Goal: Task Accomplishment & Management: Manage account settings

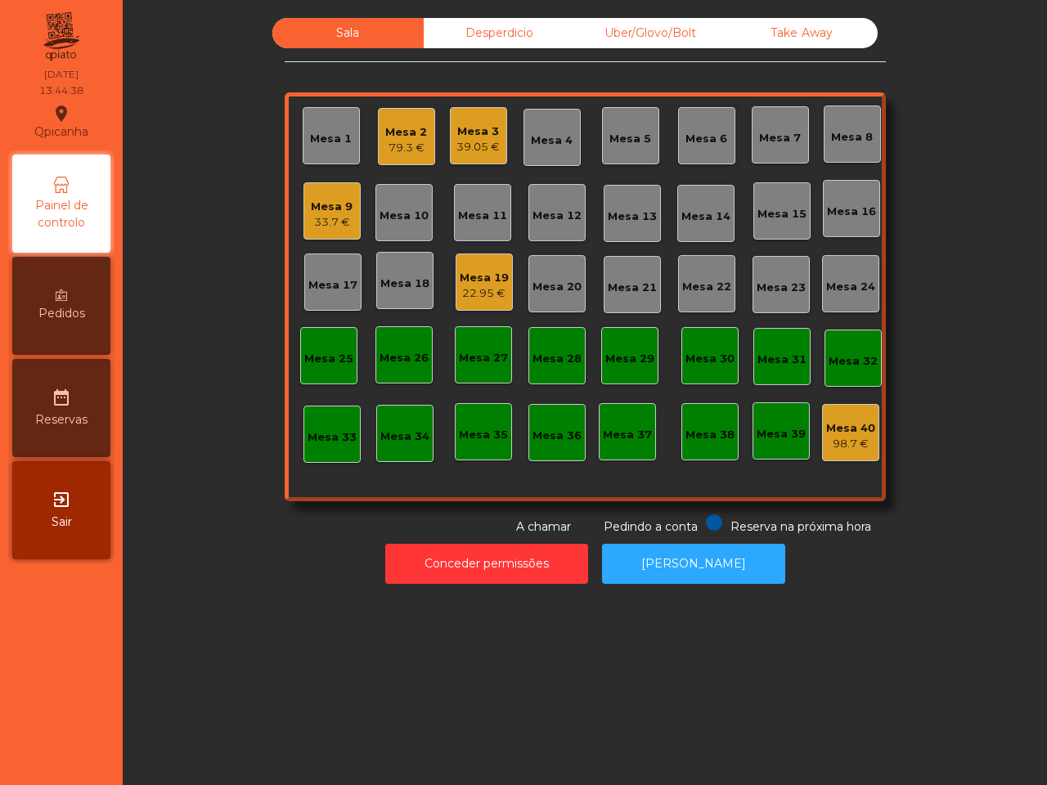
click at [487, 272] on div "Mesa 19" at bounding box center [484, 278] width 49 height 16
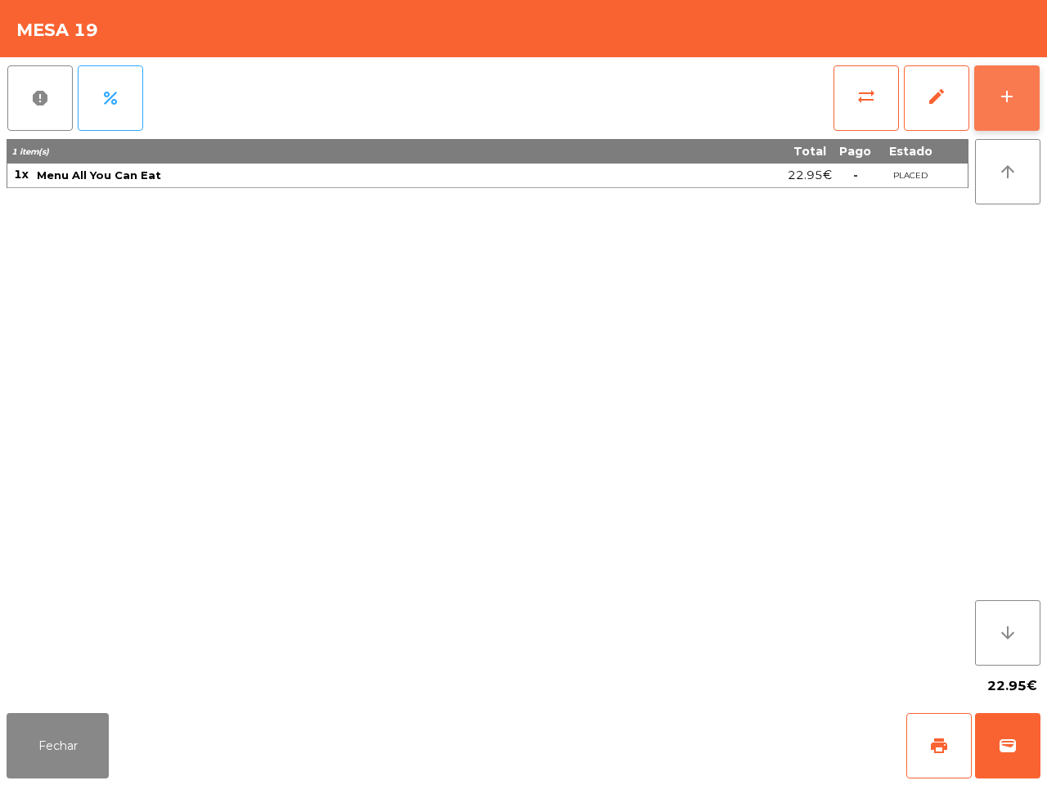
click at [986, 119] on button "add" at bounding box center [1006, 97] width 65 height 65
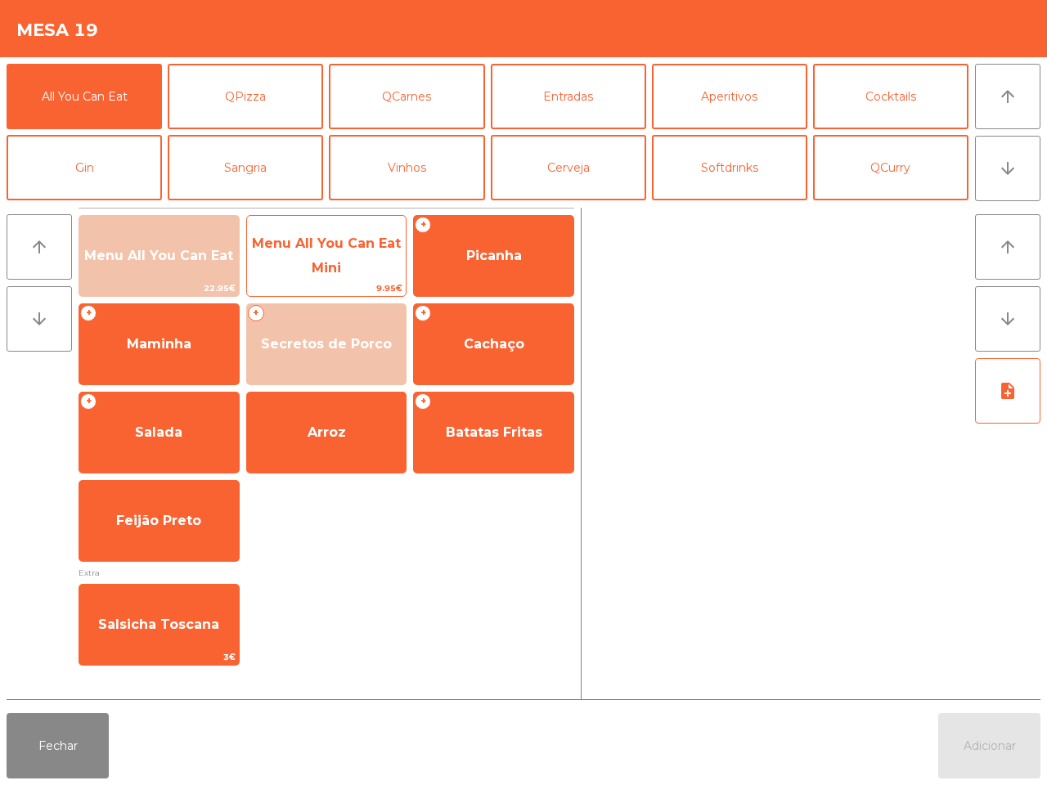
click at [375, 267] on span "Menu All You Can Eat Mini" at bounding box center [326, 257] width 159 height 70
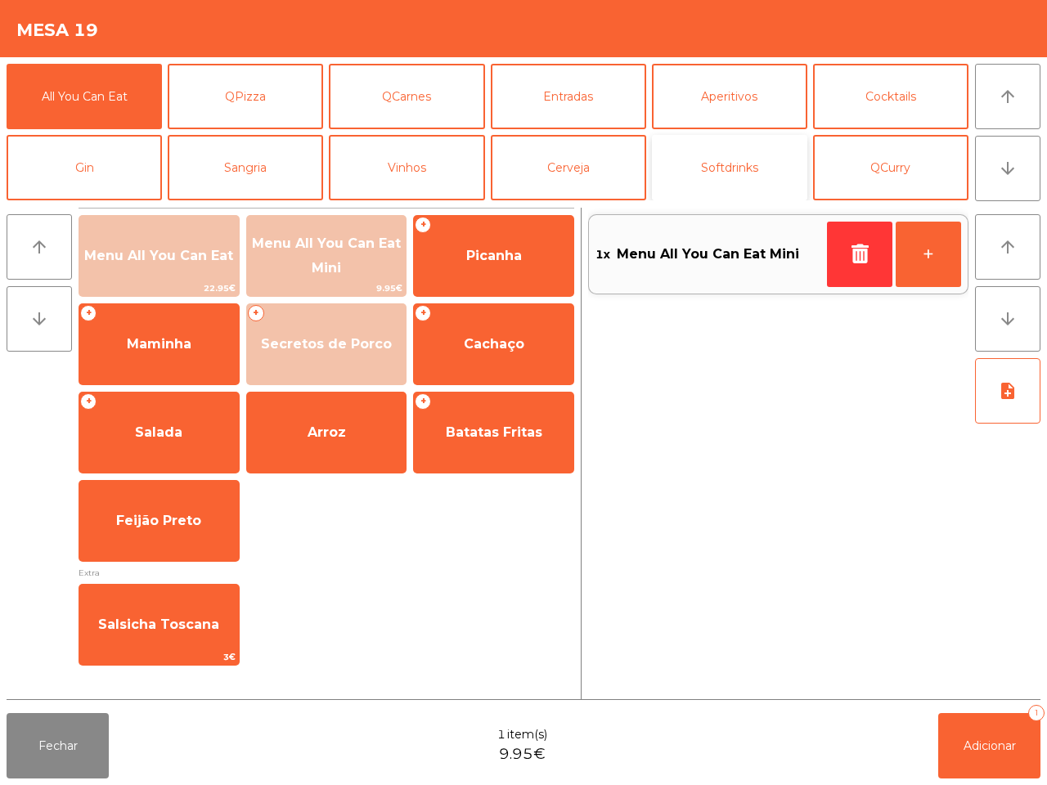
click at [712, 177] on button "Softdrinks" at bounding box center [729, 167] width 155 height 65
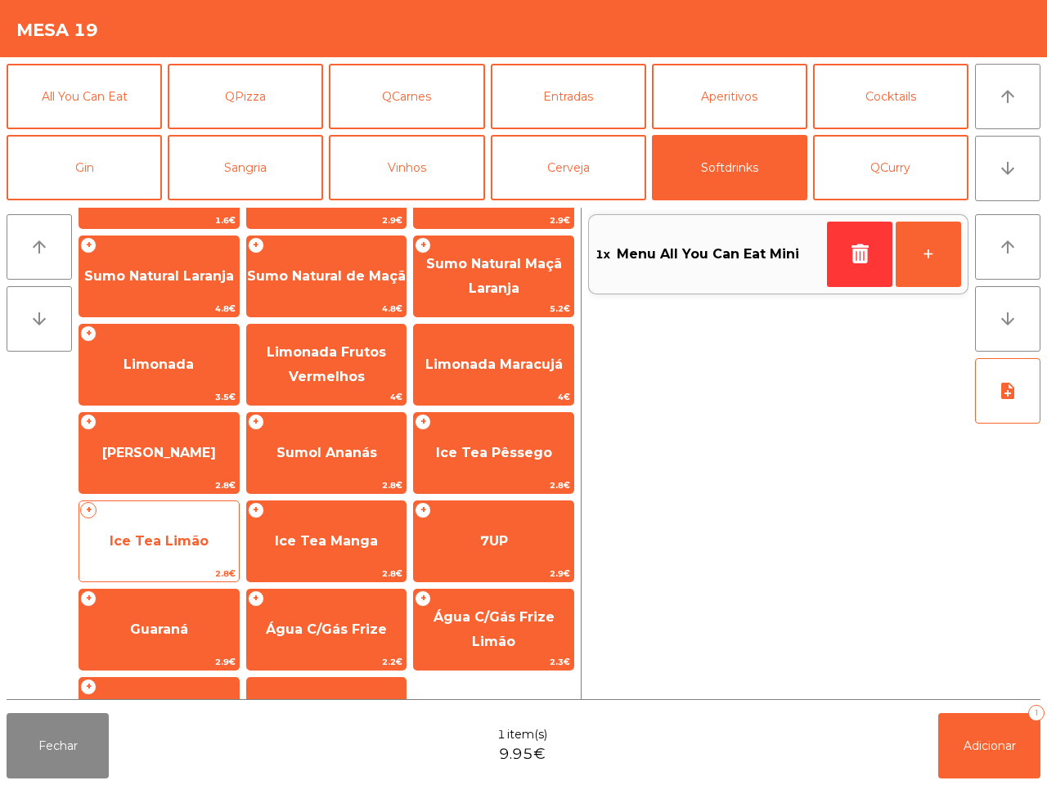
scroll to position [102, 0]
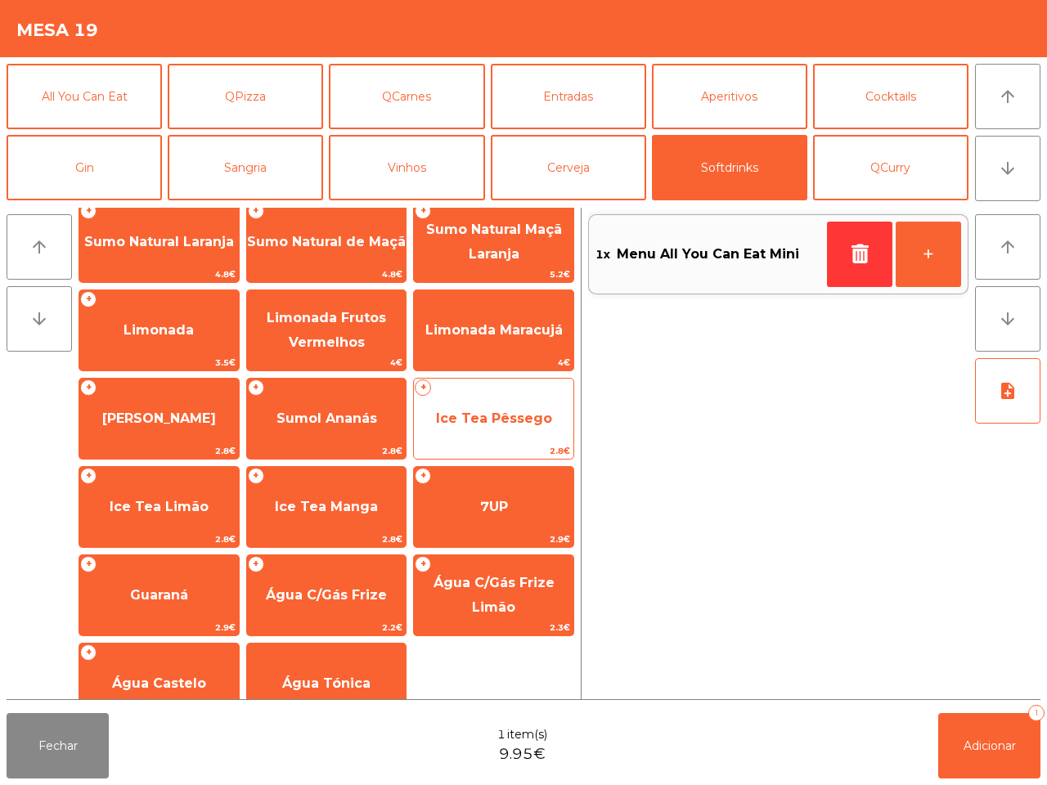
click at [459, 428] on span "Ice Tea Pêssego" at bounding box center [493, 419] width 159 height 44
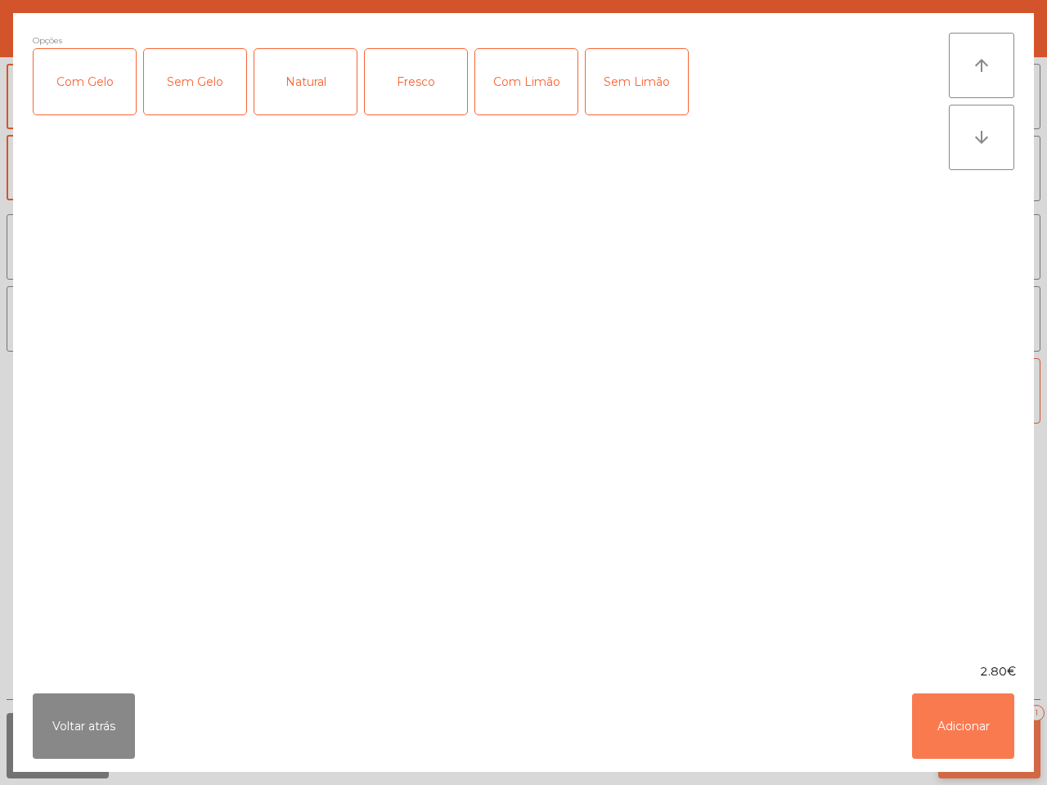
drag, startPoint x: 979, startPoint y: 716, endPoint x: 967, endPoint y: 718, distance: 12.5
click at [982, 717] on button "Adicionar" at bounding box center [963, 726] width 102 height 65
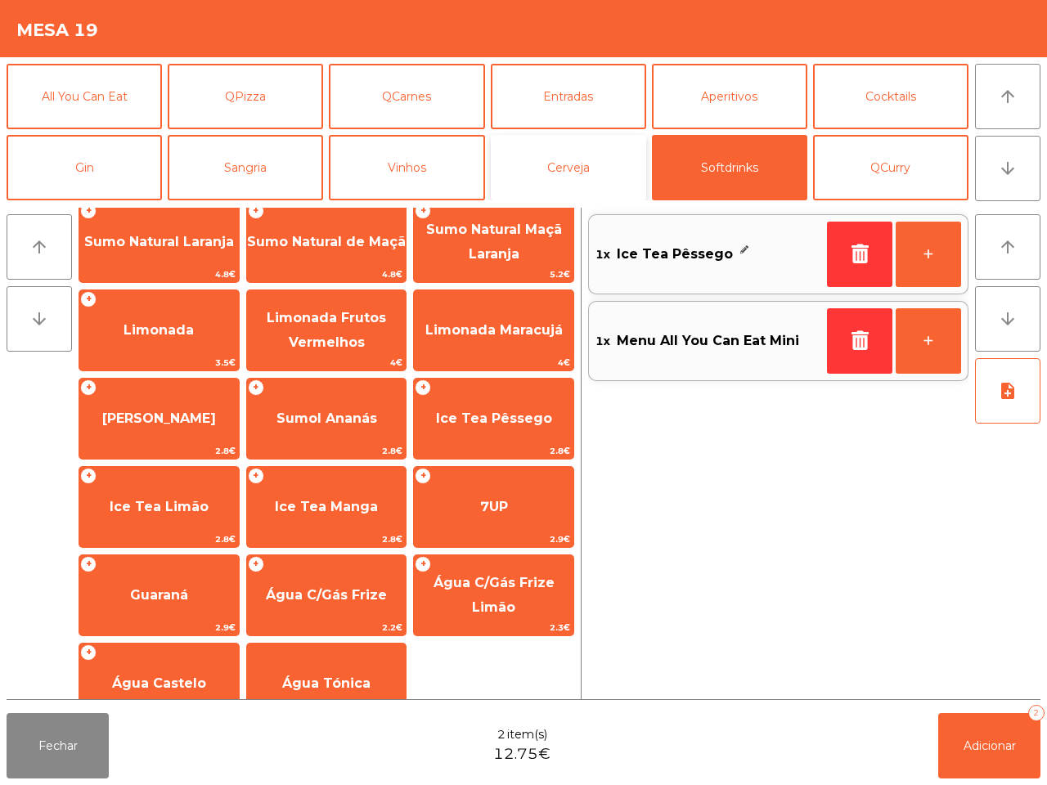
click at [585, 174] on button "Cerveja" at bounding box center [568, 167] width 155 height 65
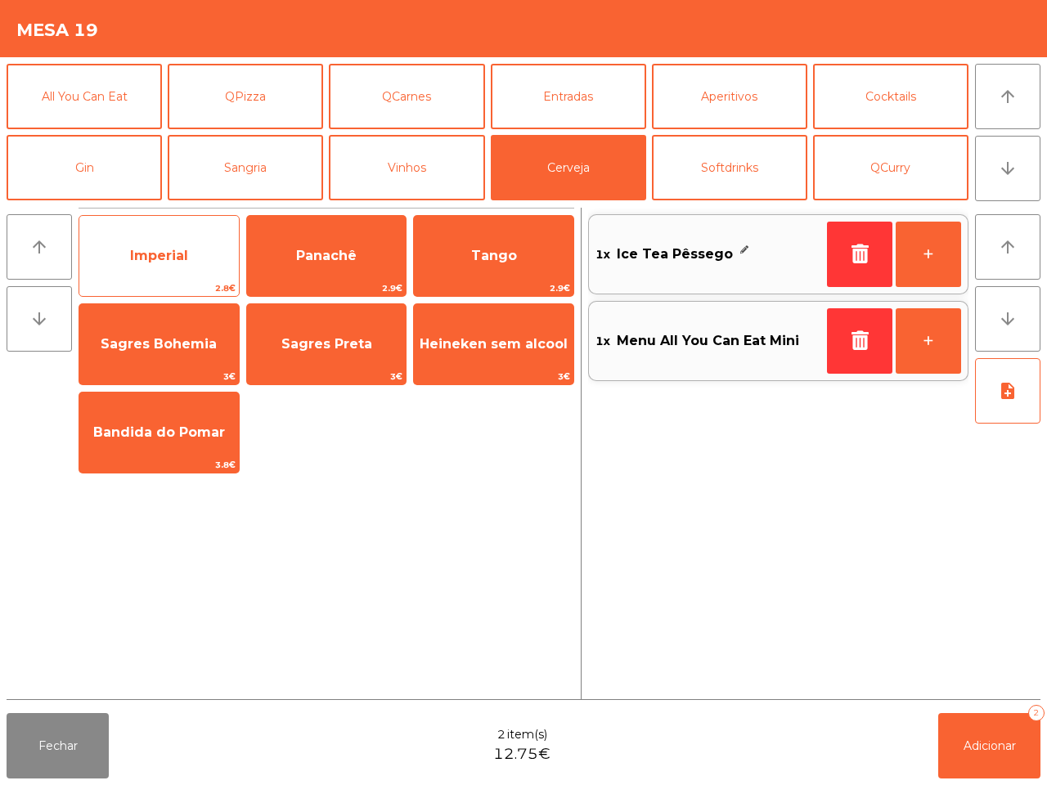
drag, startPoint x: 194, startPoint y: 256, endPoint x: 211, endPoint y: 258, distance: 17.4
click at [202, 258] on span "Imperial" at bounding box center [158, 256] width 159 height 44
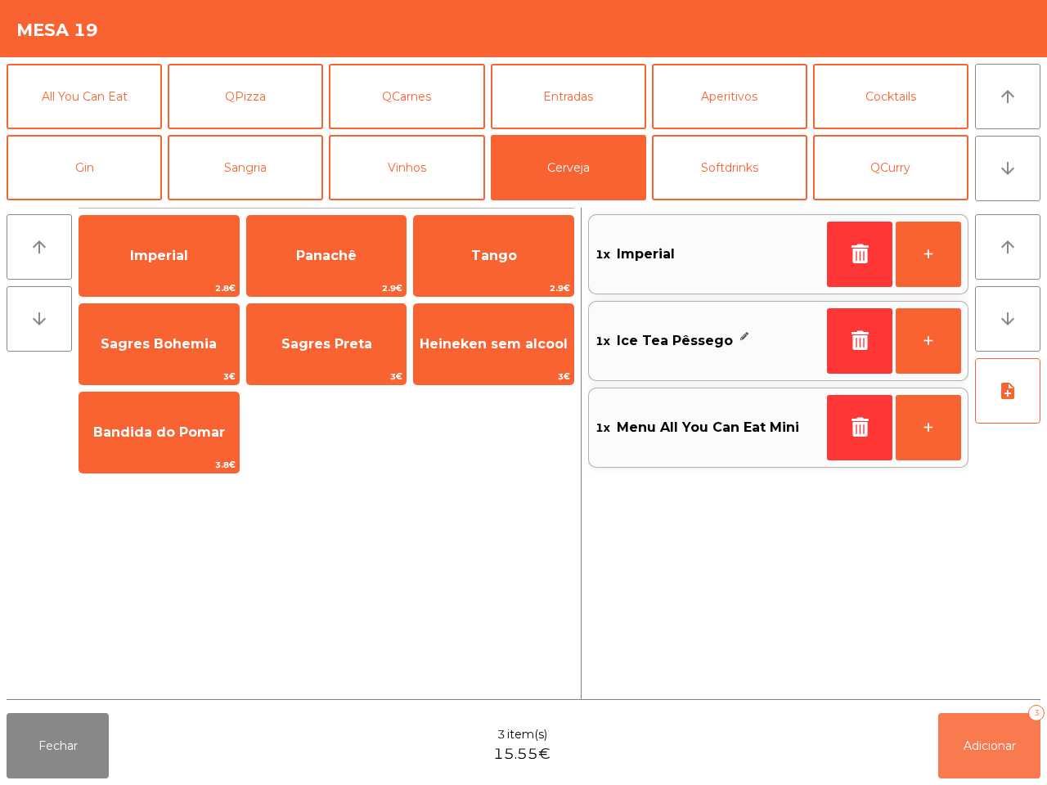
drag, startPoint x: 969, startPoint y: 748, endPoint x: 961, endPoint y: 740, distance: 11.6
click at [970, 748] on span "Adicionar" at bounding box center [989, 746] width 52 height 15
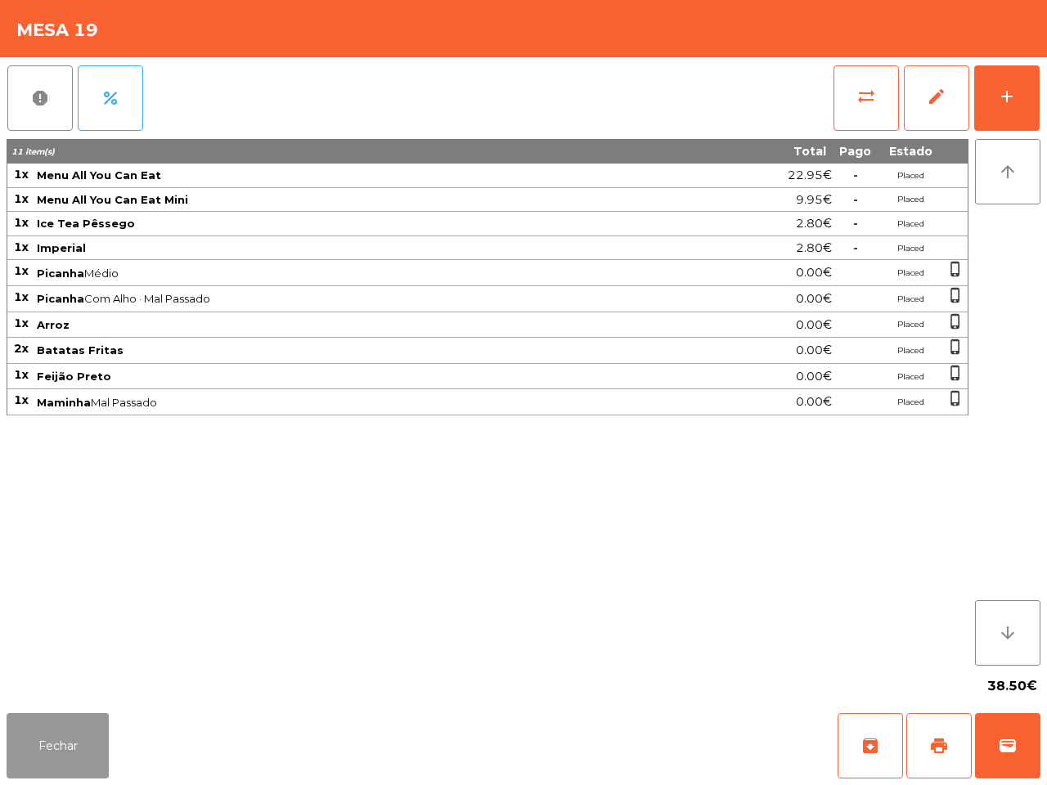
drag, startPoint x: 72, startPoint y: 746, endPoint x: 86, endPoint y: 585, distance: 161.7
click at [79, 748] on button "Fechar" at bounding box center [58, 745] width 102 height 65
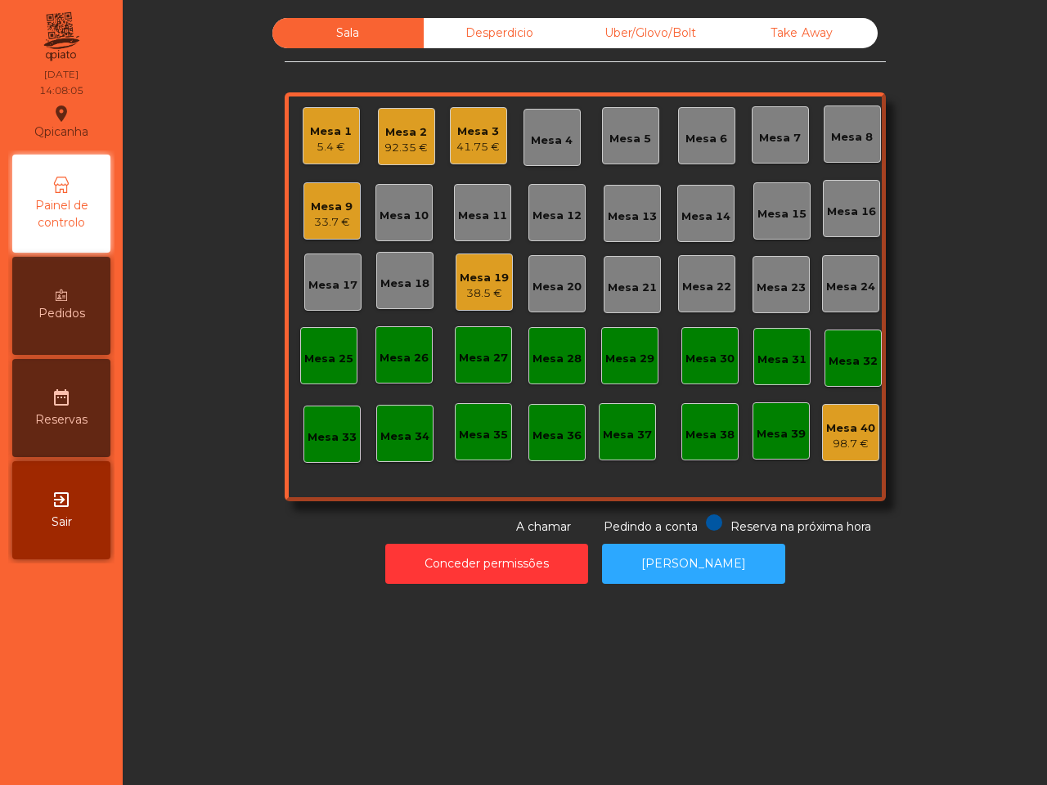
click at [316, 145] on div "5.4 €" at bounding box center [331, 147] width 42 height 16
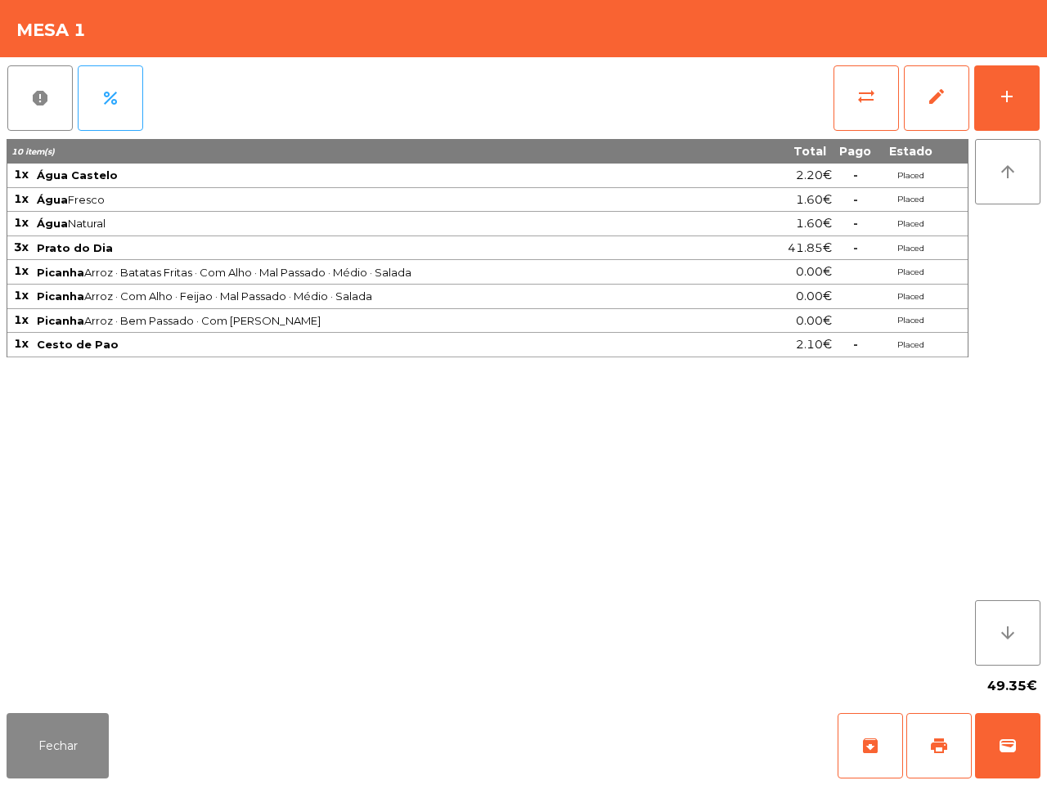
drag, startPoint x: 358, startPoint y: 320, endPoint x: 450, endPoint y: 360, distance: 100.0
click at [369, 323] on span "Picanha Arroz · Bem Passado · Com [PERSON_NAME]" at bounding box center [391, 320] width 708 height 13
click at [57, 767] on button "Fechar" at bounding box center [58, 745] width 102 height 65
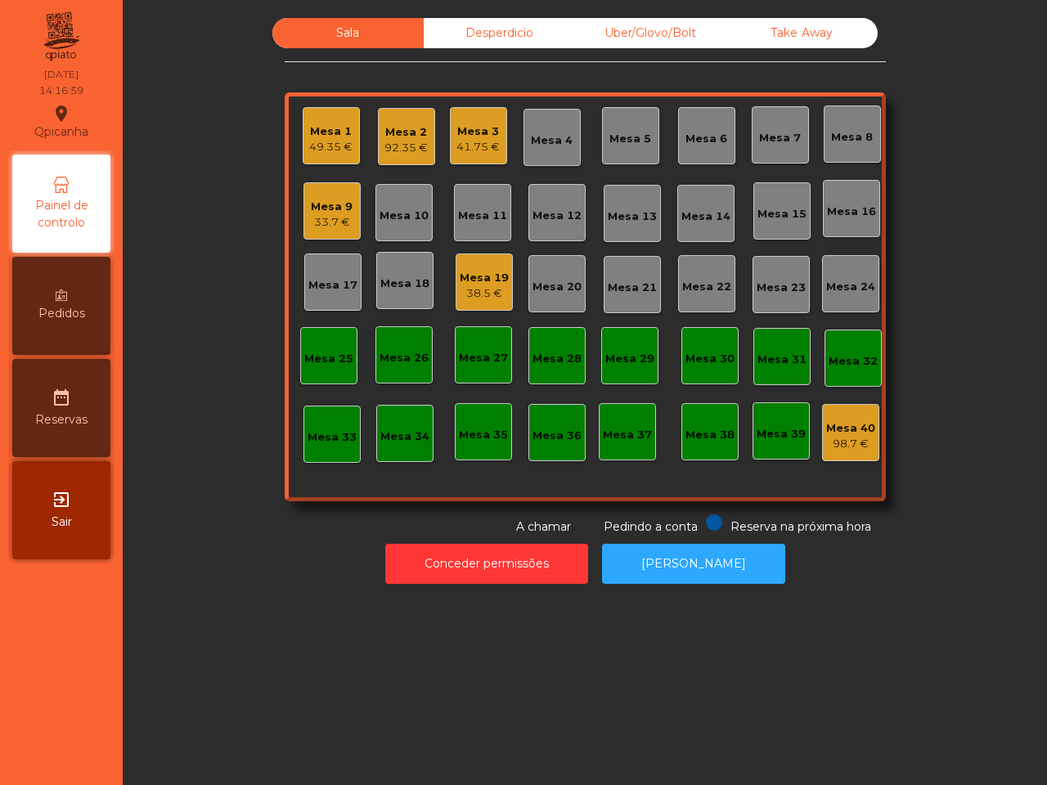
click at [405, 281] on div "Mesa 18" at bounding box center [404, 284] width 49 height 16
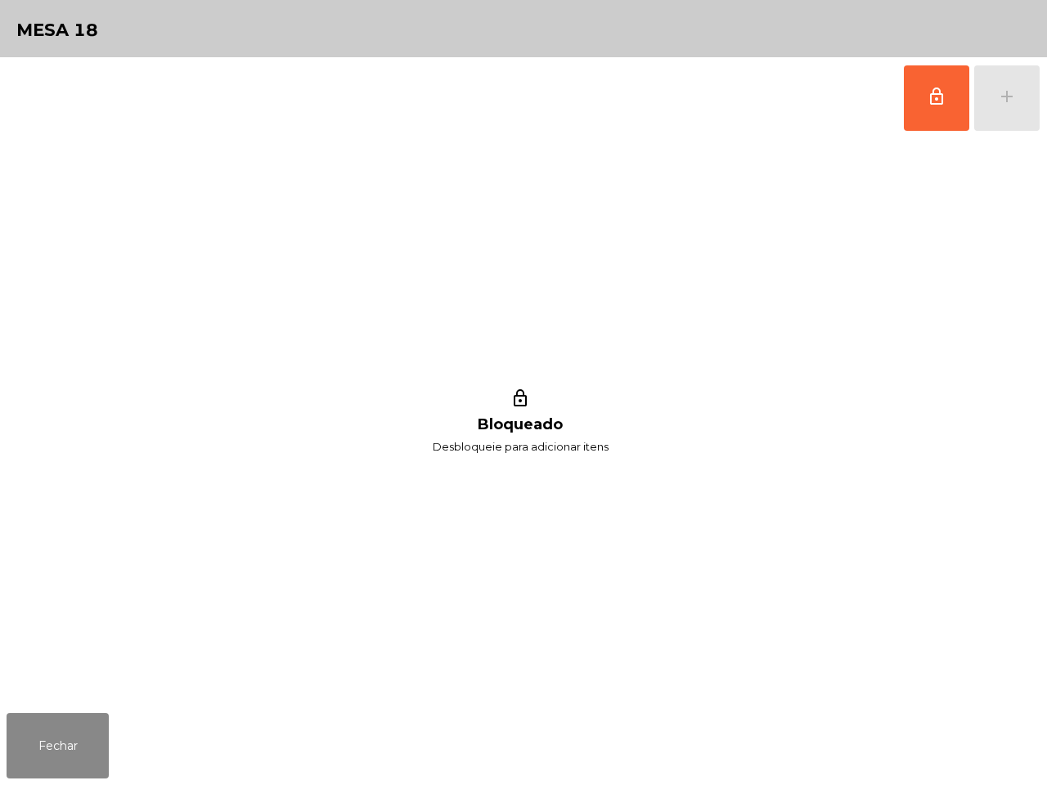
click at [938, 108] on button "lock_outline" at bounding box center [936, 97] width 65 height 65
click at [996, 112] on div "lock_outline add" at bounding box center [971, 98] width 137 height 82
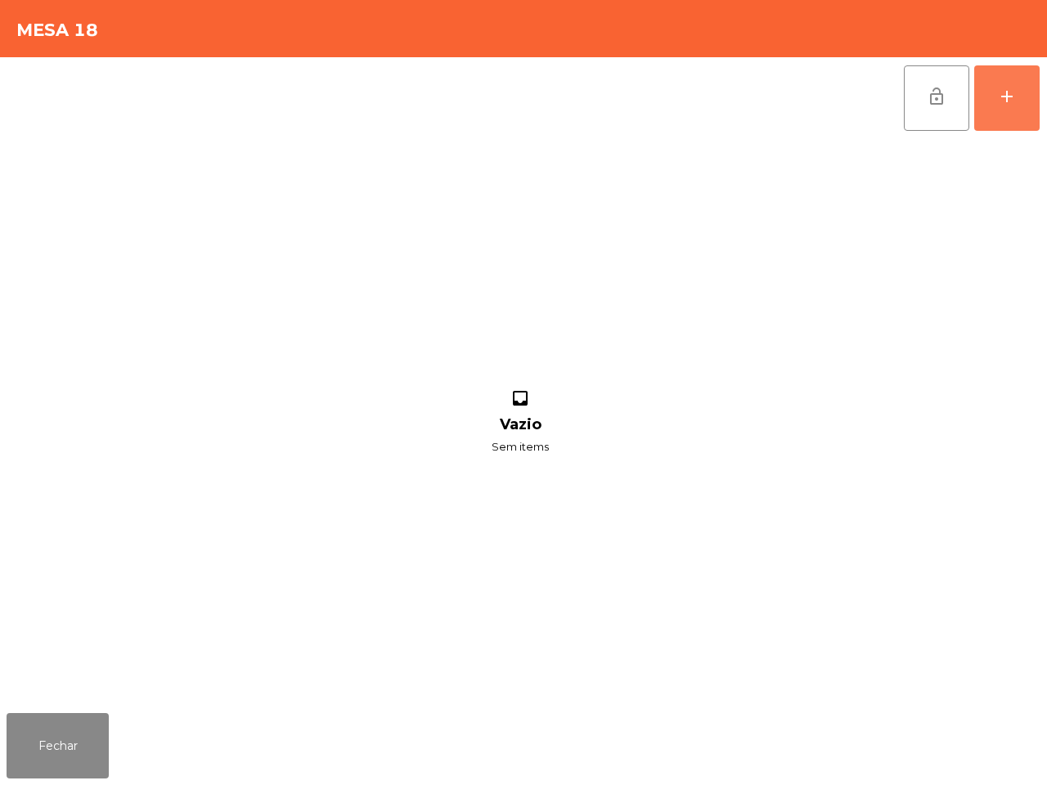
click at [996, 112] on button "add" at bounding box center [1006, 97] width 65 height 65
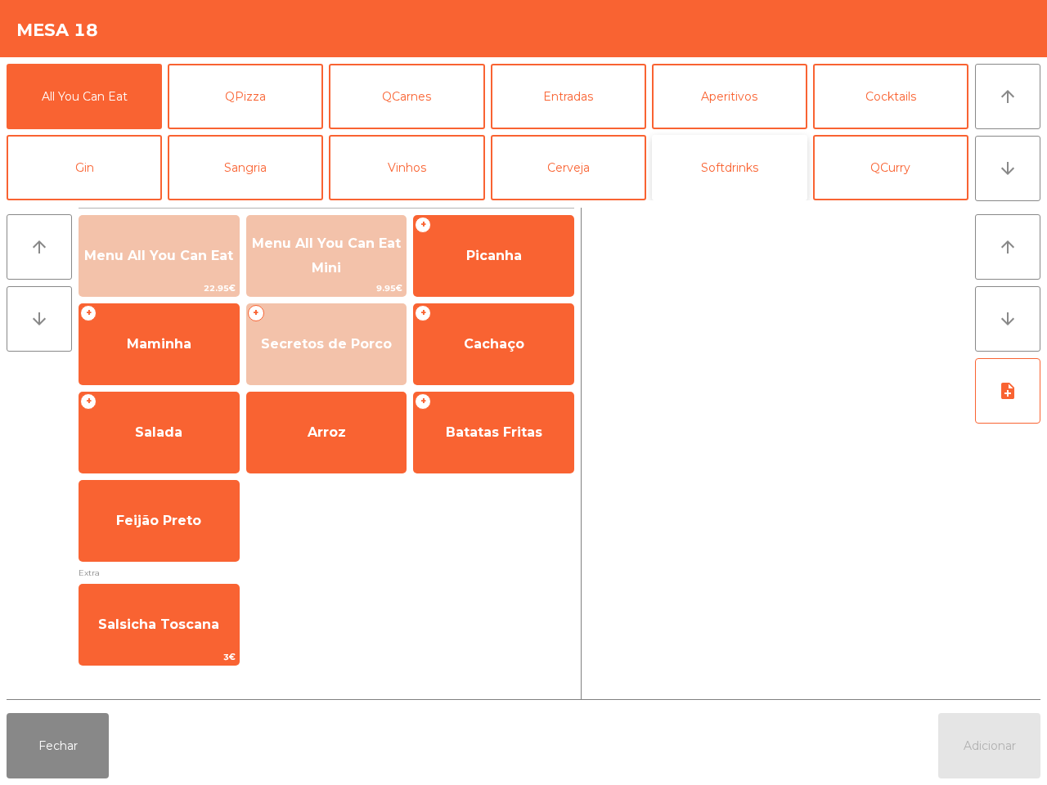
click at [713, 144] on button "Softdrinks" at bounding box center [729, 167] width 155 height 65
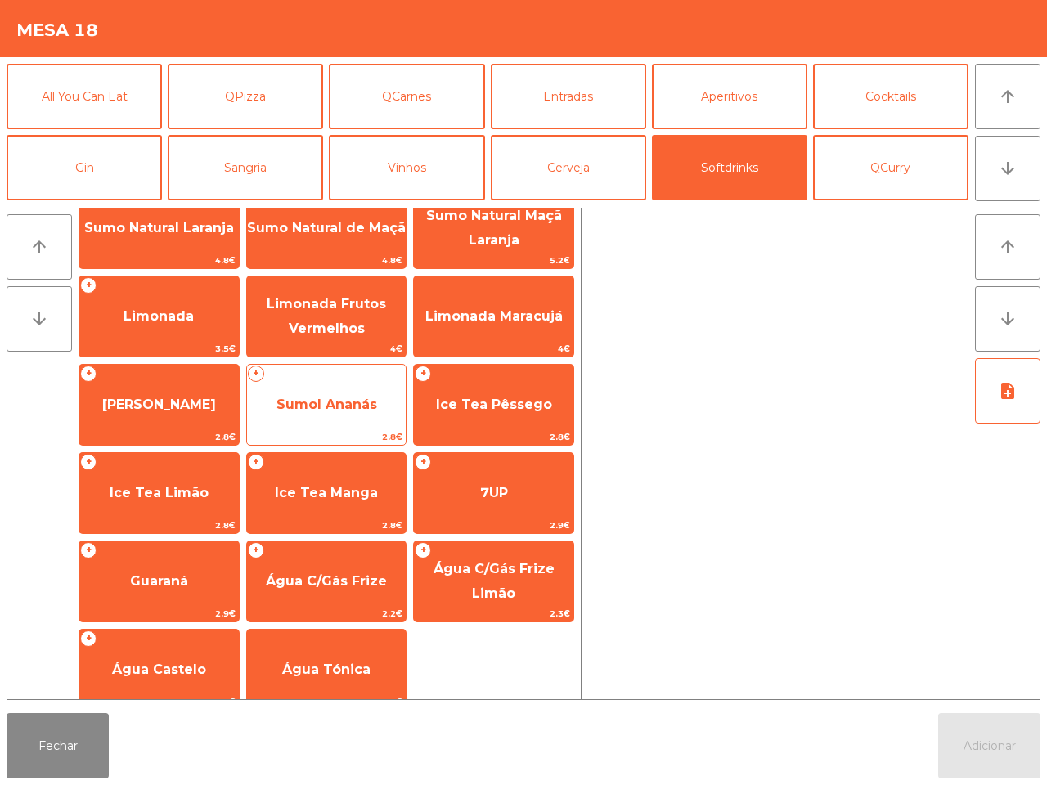
scroll to position [133, 0]
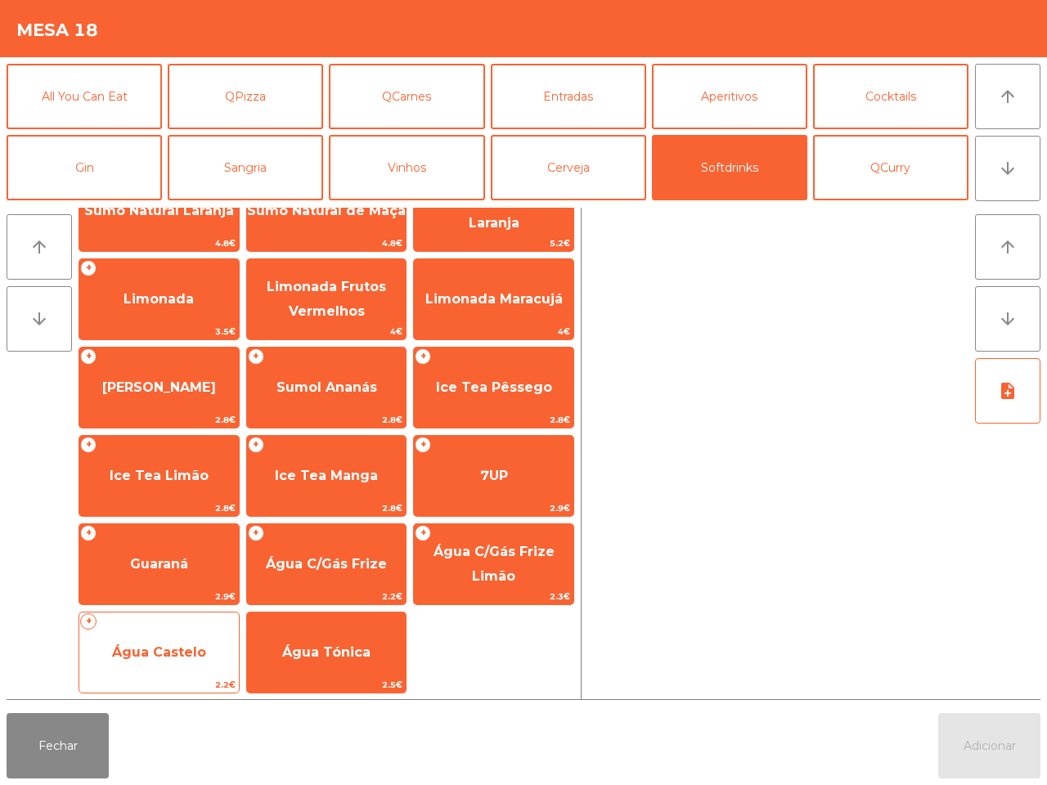
click at [188, 662] on span "Água Castelo" at bounding box center [158, 653] width 159 height 44
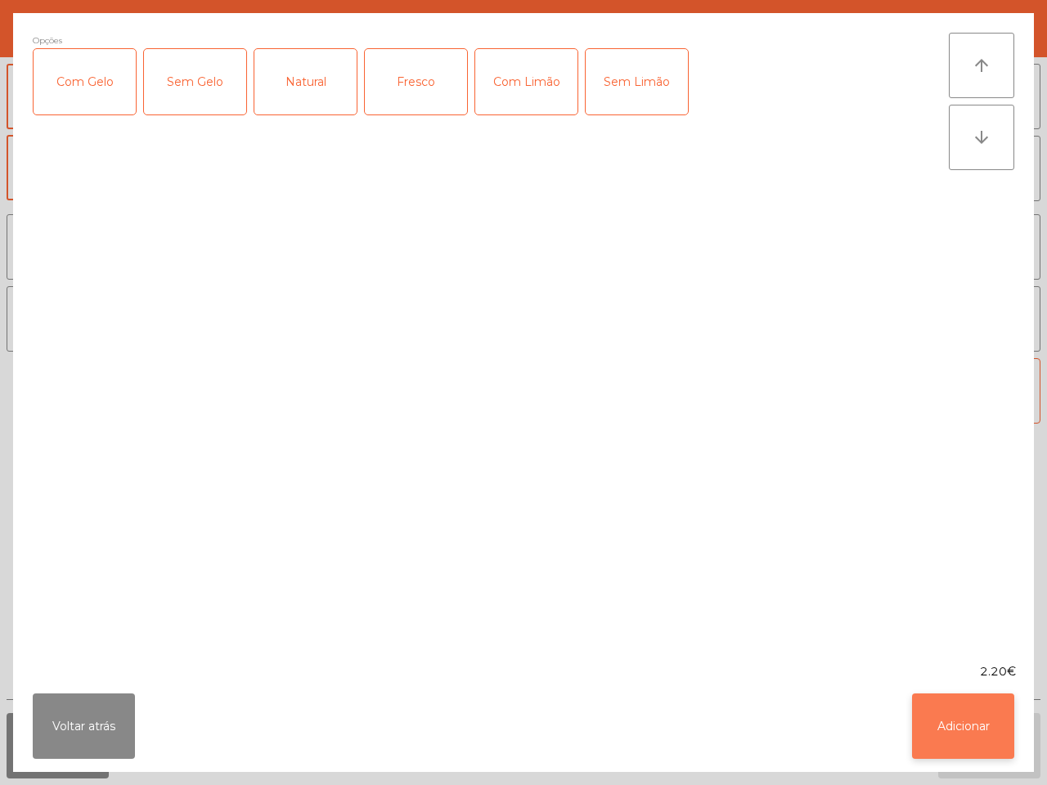
click at [927, 724] on button "Adicionar" at bounding box center [963, 726] width 102 height 65
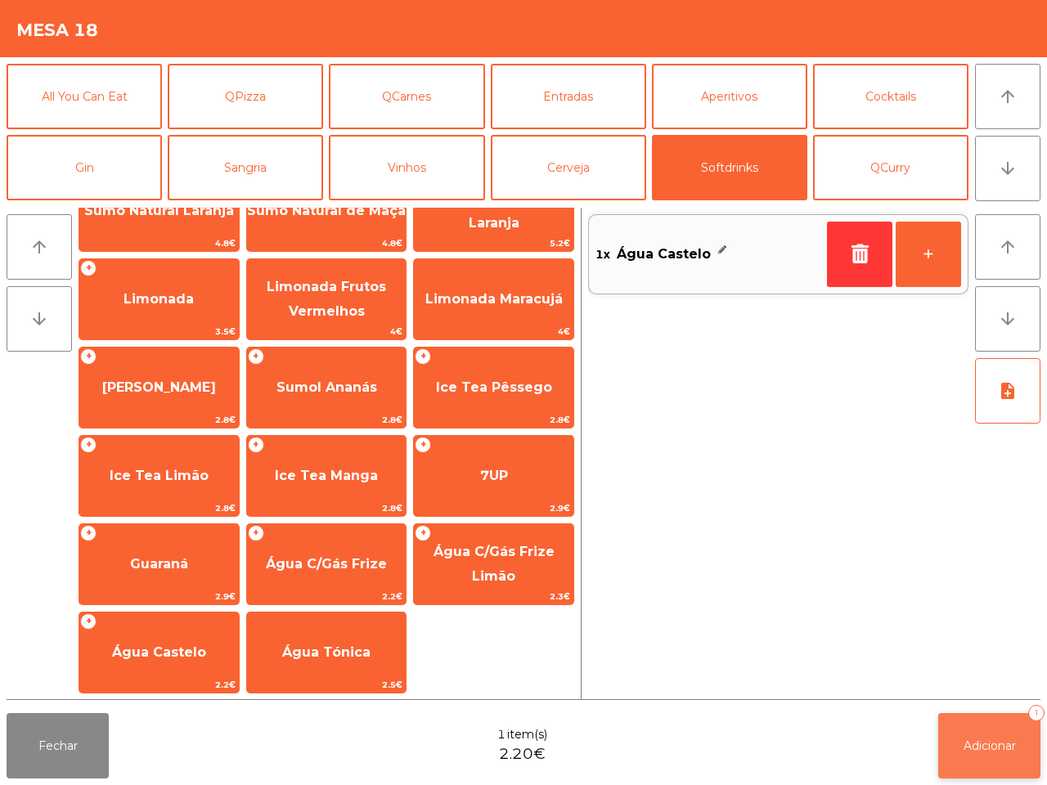
click at [990, 765] on button "Adicionar 1" at bounding box center [989, 745] width 102 height 65
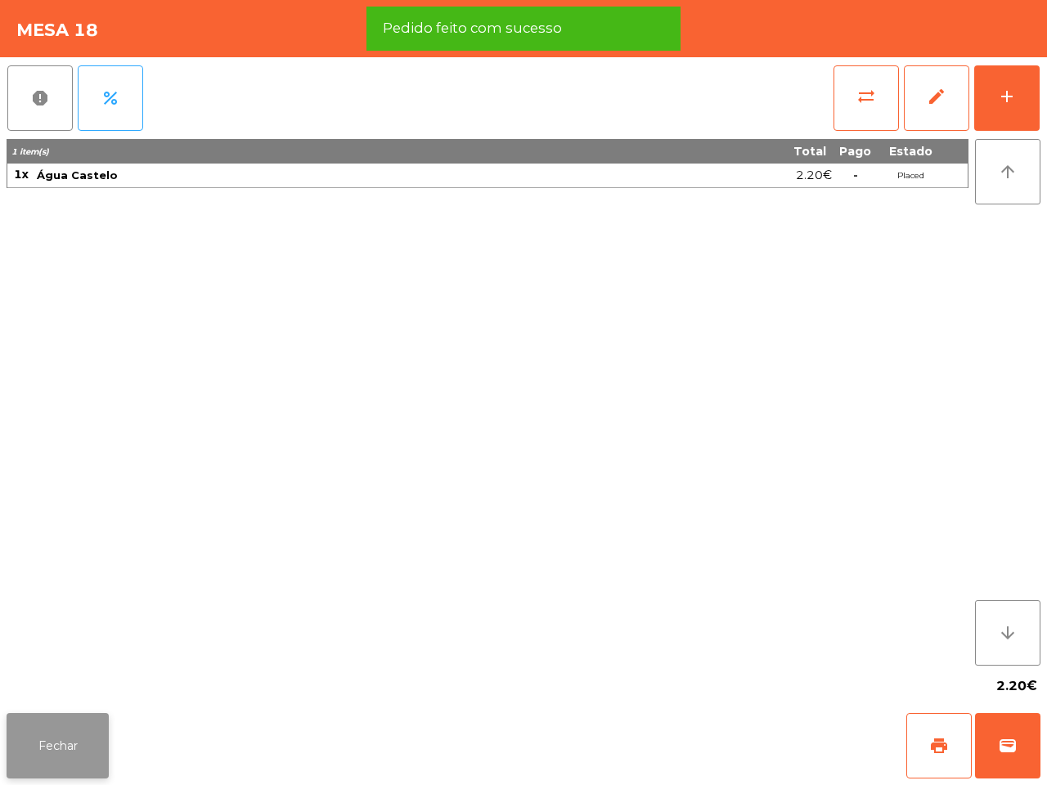
click at [61, 751] on button "Fechar" at bounding box center [58, 745] width 102 height 65
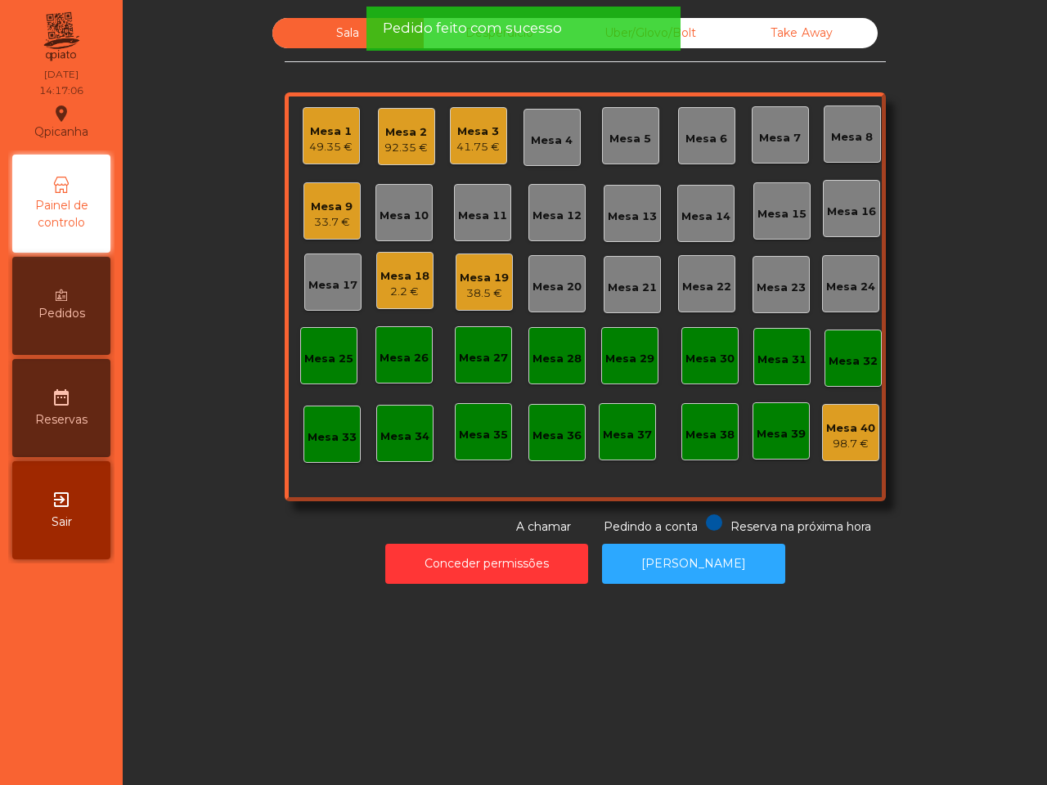
click at [483, 283] on div "Mesa 19" at bounding box center [484, 278] width 49 height 16
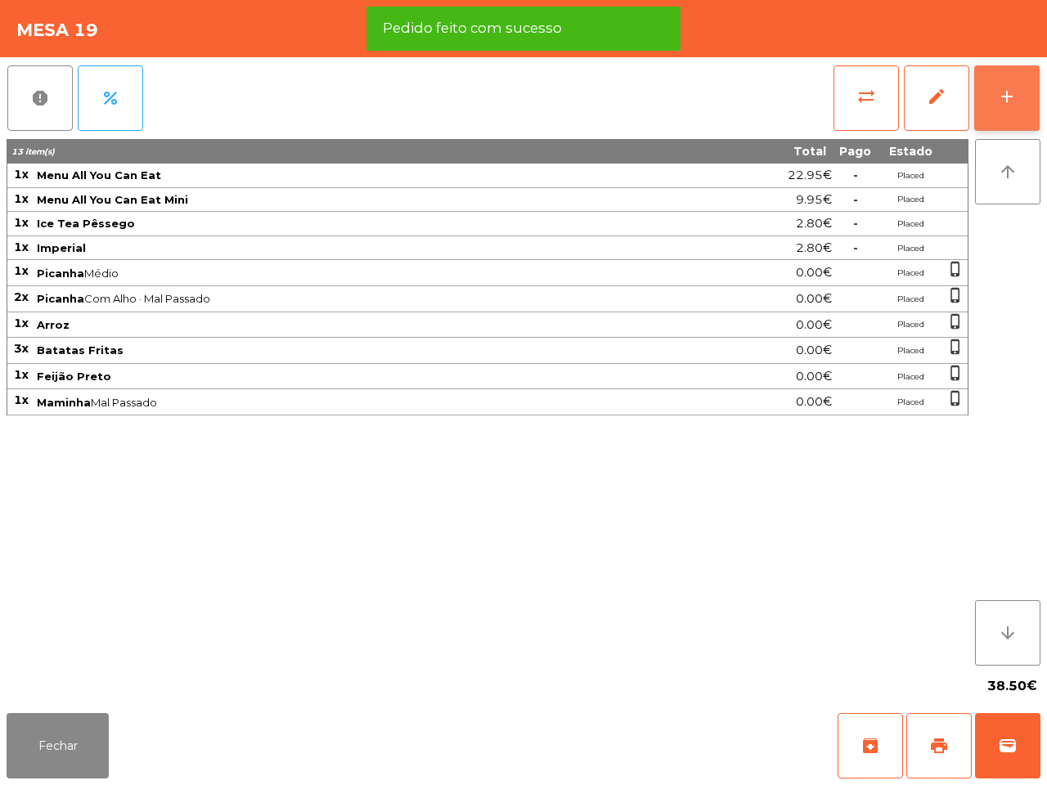
click at [1020, 83] on button "add" at bounding box center [1006, 97] width 65 height 65
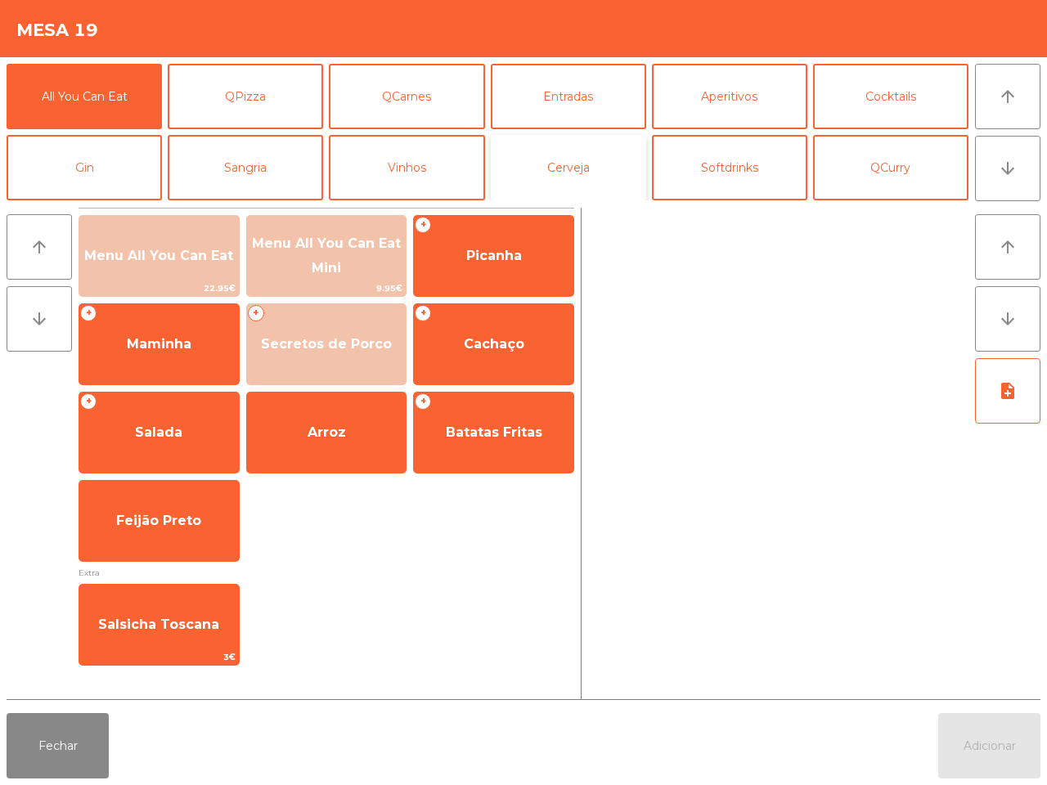
click at [553, 154] on button "Cerveja" at bounding box center [568, 167] width 155 height 65
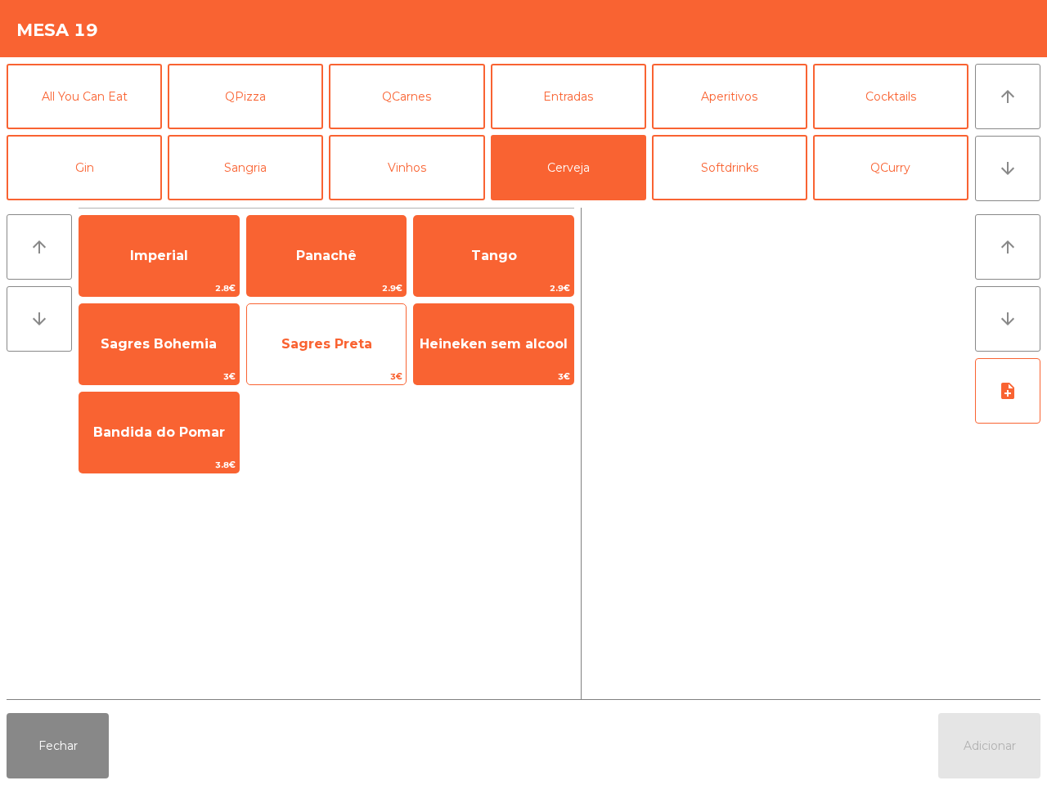
drag, startPoint x: 194, startPoint y: 254, endPoint x: 328, endPoint y: 309, distance: 144.9
click at [204, 259] on span "Imperial" at bounding box center [158, 256] width 159 height 44
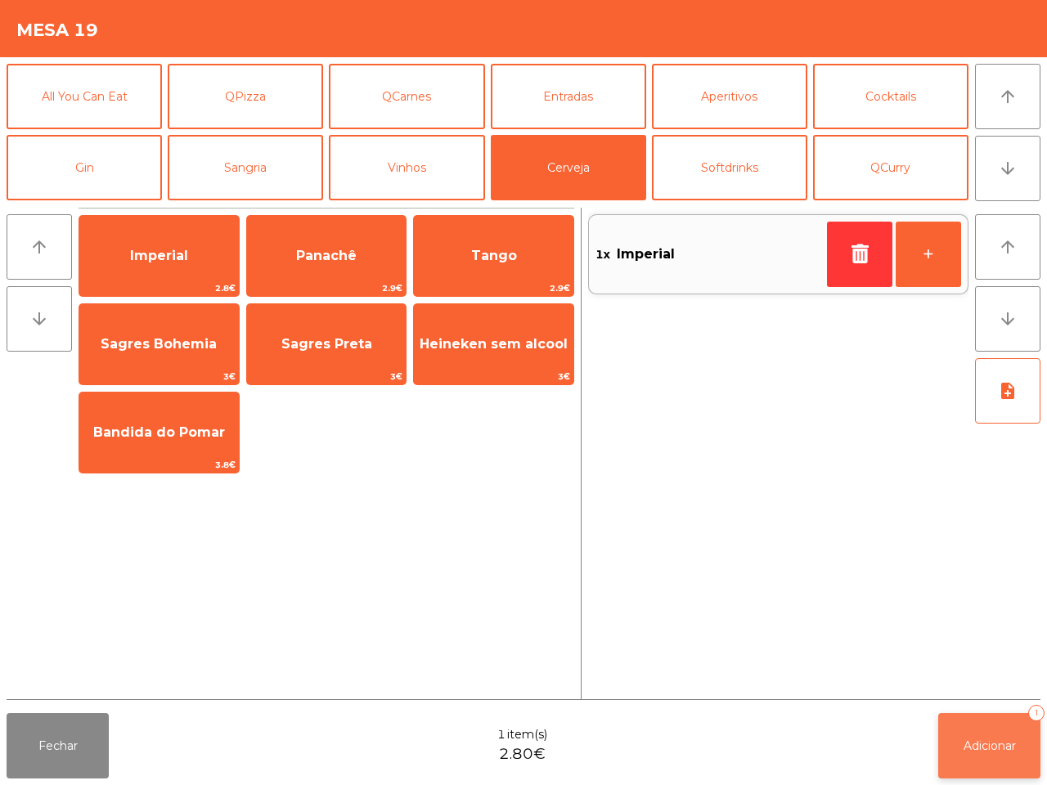
click at [992, 734] on button "Adicionar 1" at bounding box center [989, 745] width 102 height 65
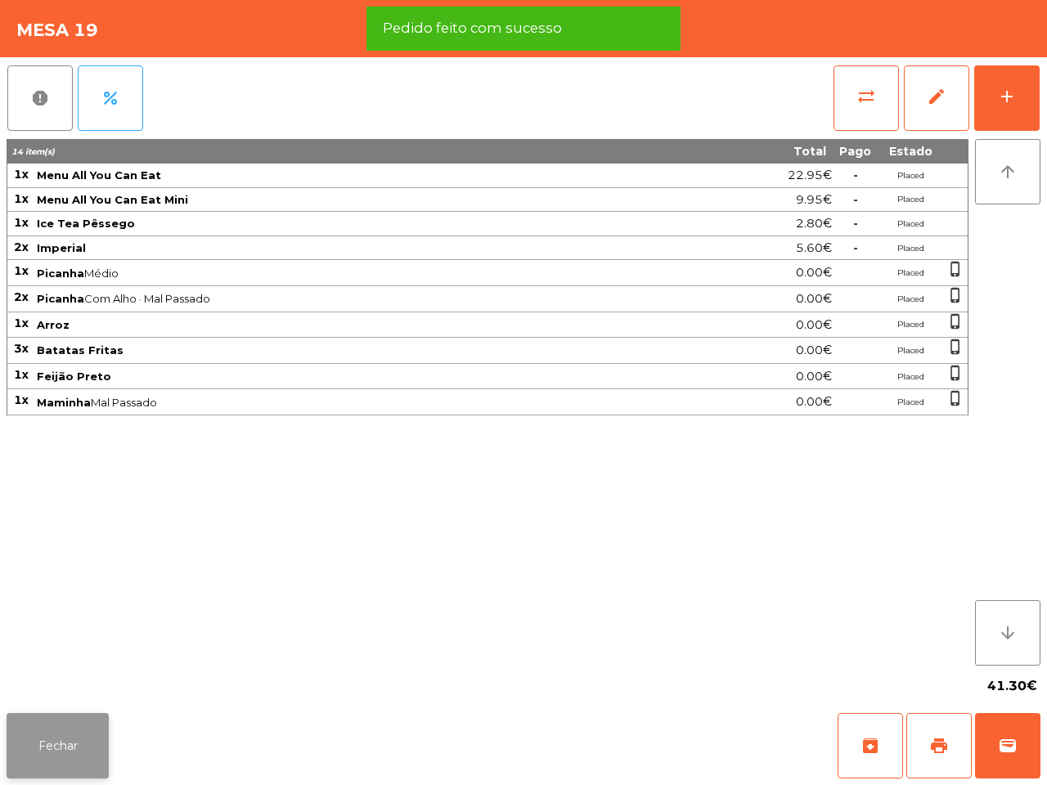
click at [72, 748] on button "Fechar" at bounding box center [58, 745] width 102 height 65
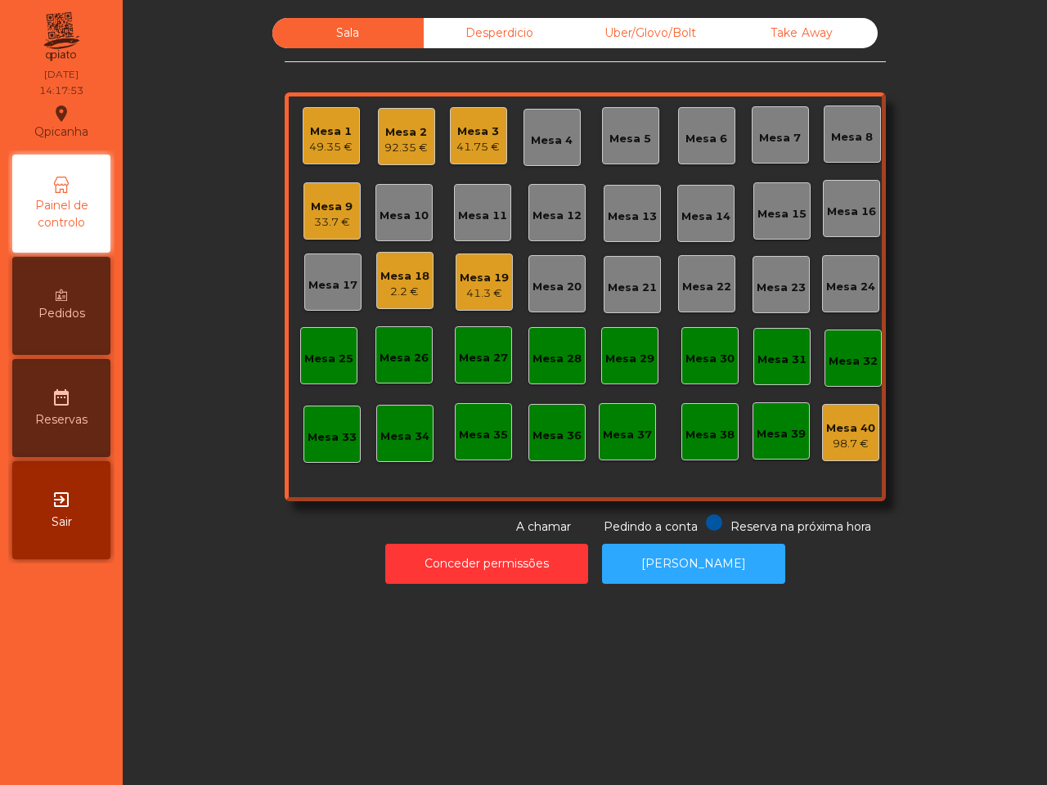
drag, startPoint x: 106, startPoint y: 718, endPoint x: 429, endPoint y: 784, distance: 329.6
click at [337, 784] on div "[GEOGRAPHIC_DATA] location_on [DATE] 14:17:53 Painel de controlo Pedidos date_r…" at bounding box center [523, 392] width 1047 height 785
click at [354, 636] on div "Sala Desperdicio Uber/Glovo/Bolt Take Away Mesa 1 49.35 € Mesa 2 92.35 € Mesa 3…" at bounding box center [585, 392] width 924 height 785
click at [411, 275] on div "Mesa 18" at bounding box center [404, 276] width 49 height 16
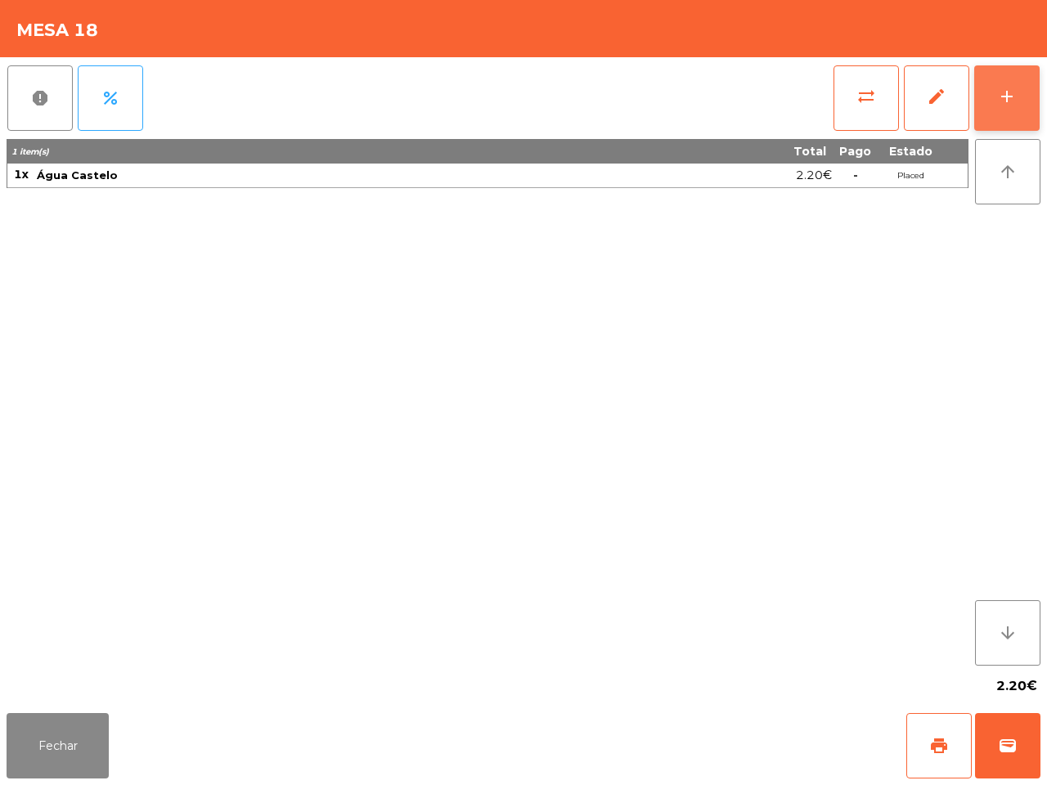
click at [1012, 103] on div "add" at bounding box center [1007, 97] width 20 height 20
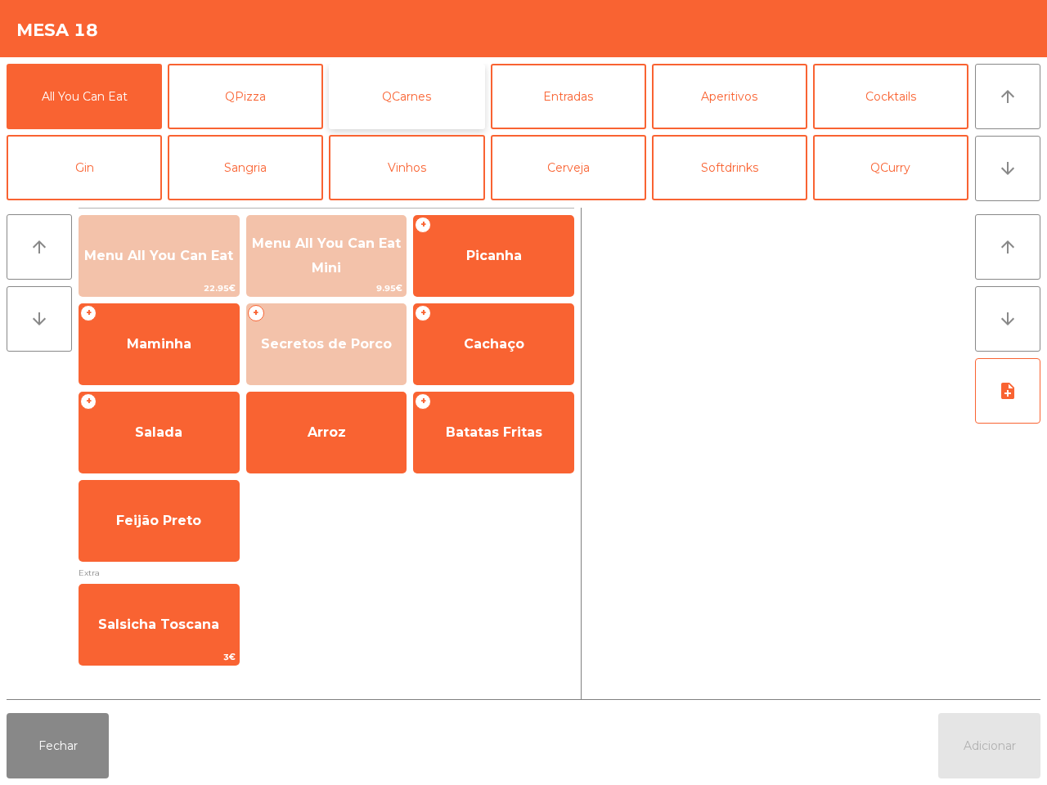
click at [430, 102] on button "QCarnes" at bounding box center [406, 96] width 155 height 65
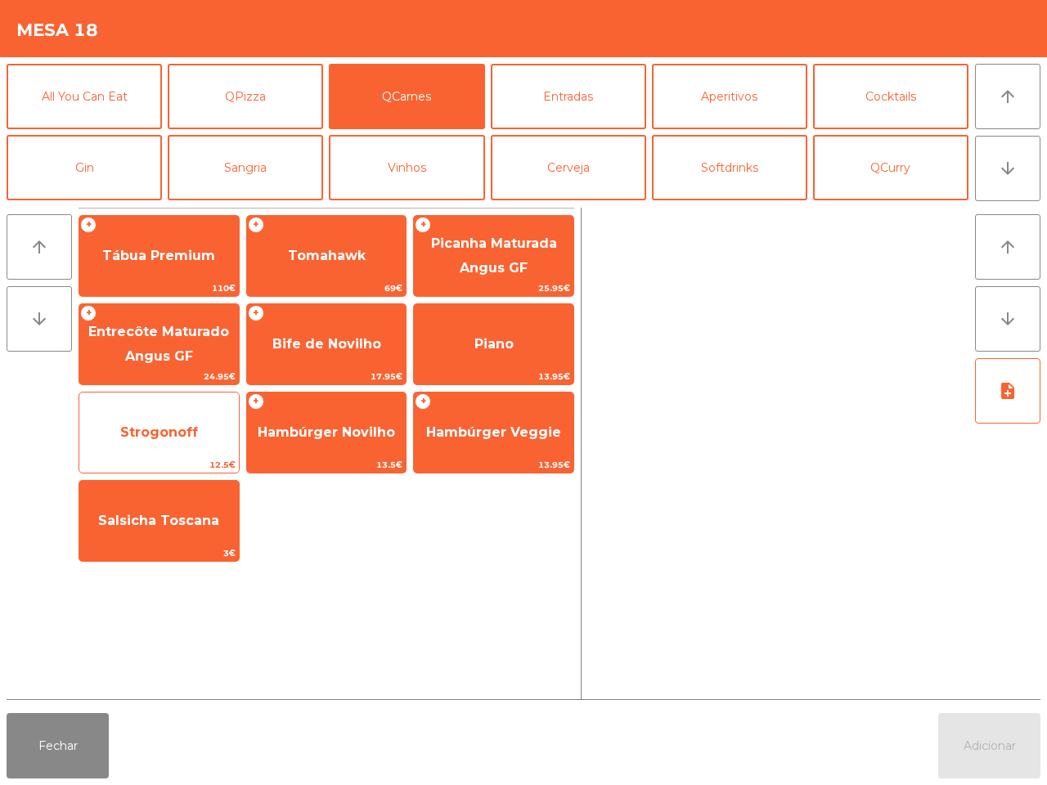
click at [141, 429] on span "Strogonoff" at bounding box center [159, 432] width 78 height 16
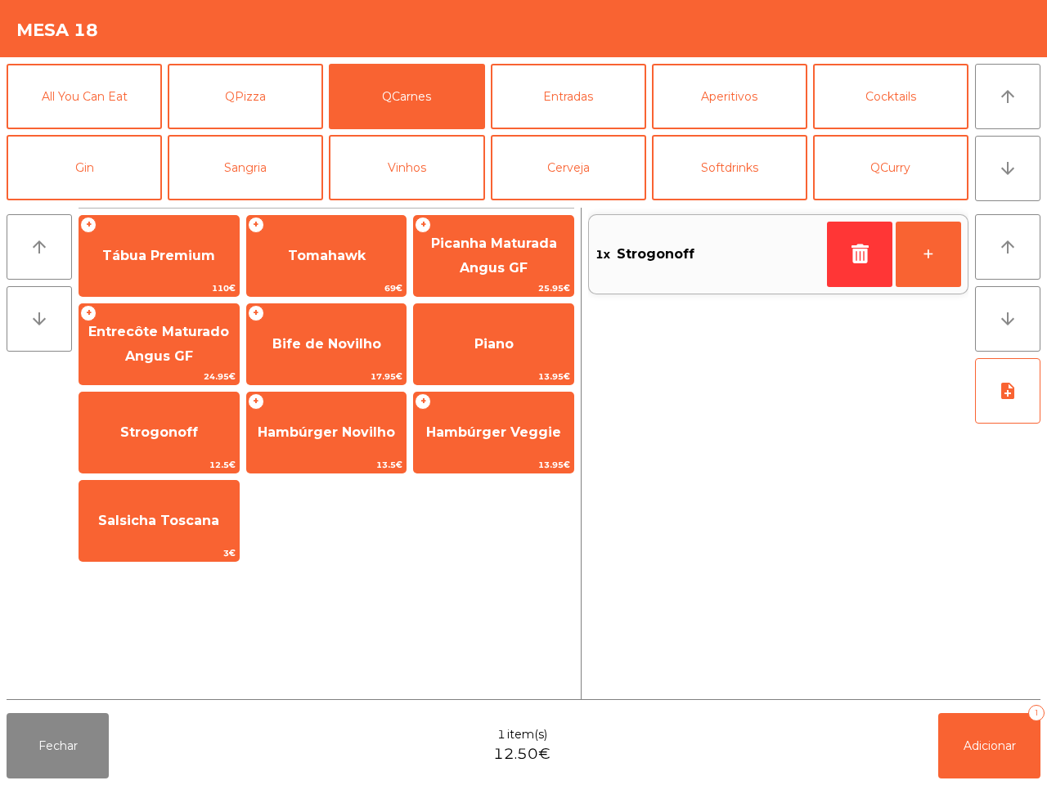
drag, startPoint x: 204, startPoint y: 533, endPoint x: 296, endPoint y: 563, distance: 96.2
click at [206, 534] on span "Salsicha Toscana" at bounding box center [158, 521] width 159 height 44
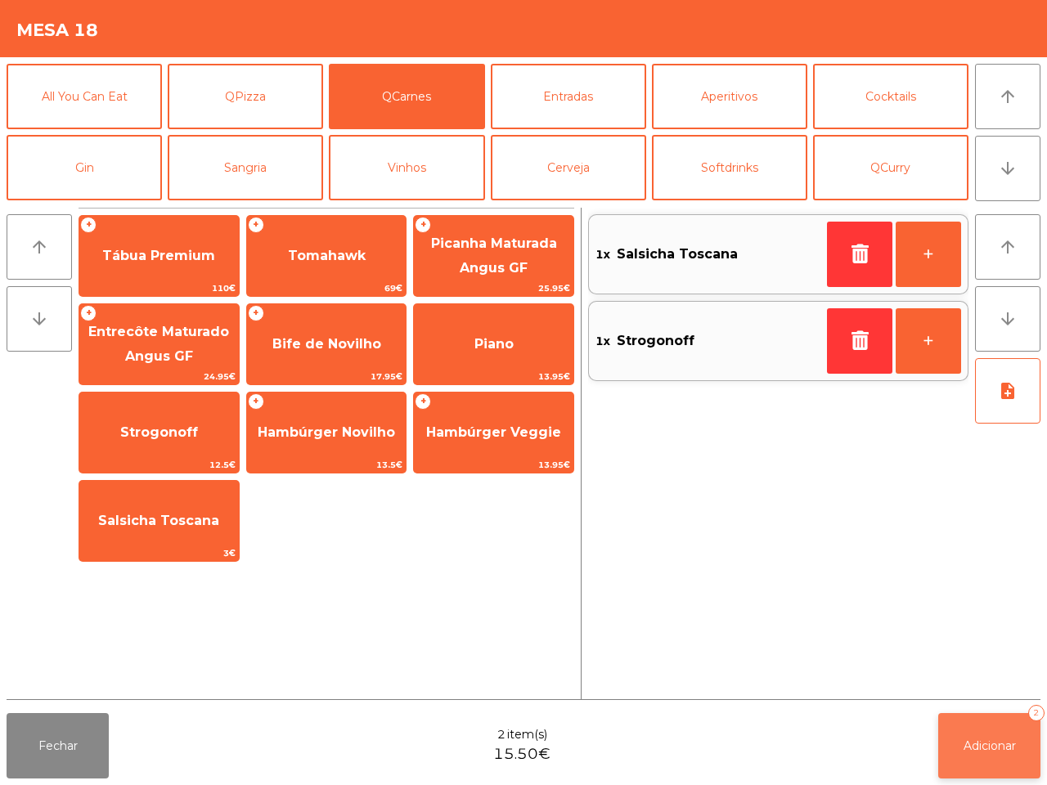
click at [963, 730] on button "Adicionar 2" at bounding box center [989, 745] width 102 height 65
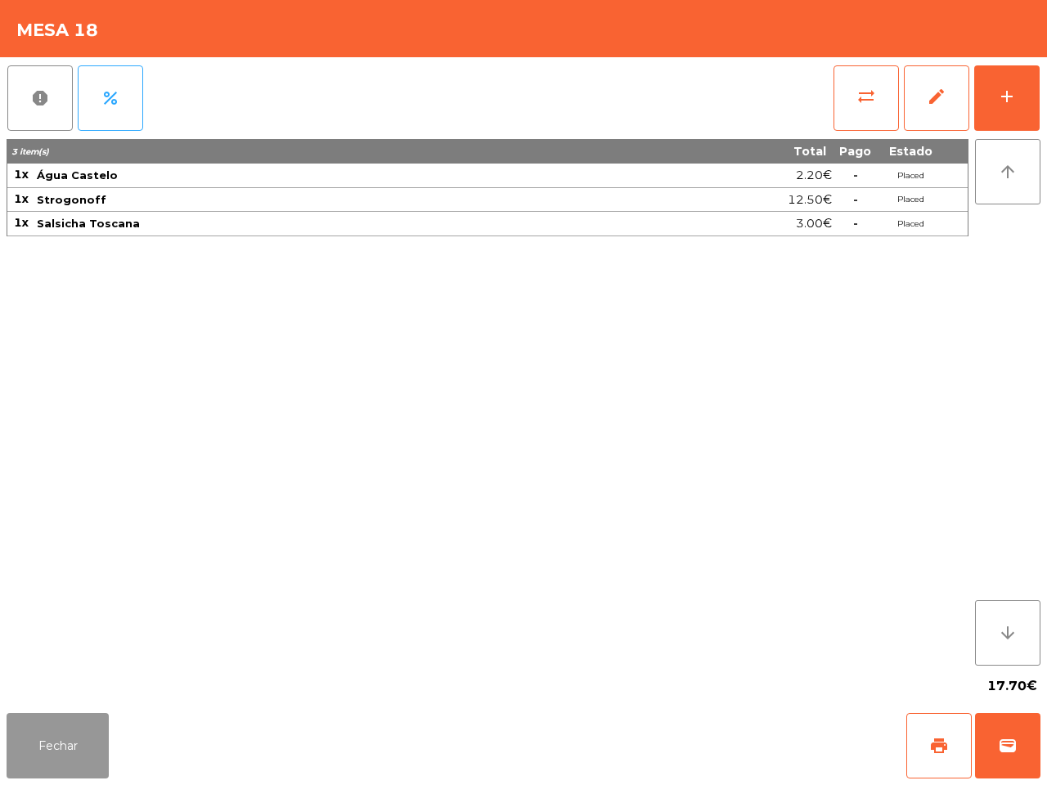
click at [52, 769] on button "Fechar" at bounding box center [58, 745] width 102 height 65
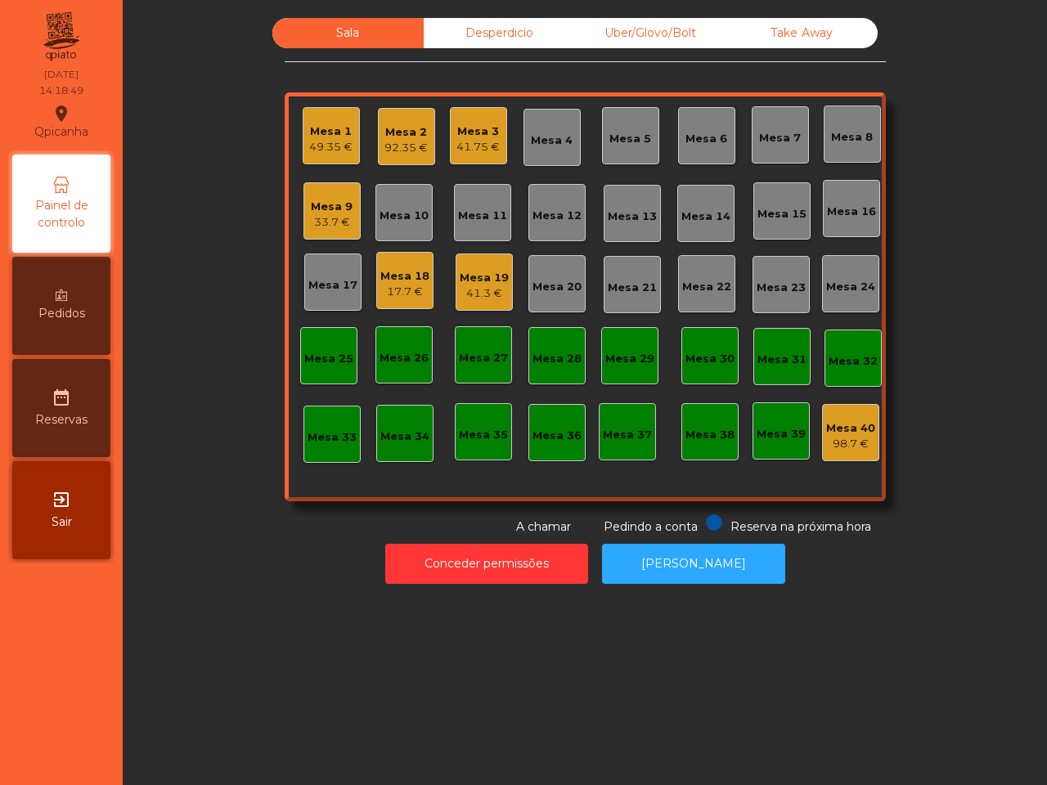
click at [582, 681] on div "Sala Desperdicio Uber/Glovo/Bolt Take Away Mesa 1 49.35 € Mesa 2 92.35 € Mesa 3…" at bounding box center [585, 392] width 924 height 785
click at [644, 25] on div "Uber/Glovo/Bolt" at bounding box center [650, 33] width 151 height 30
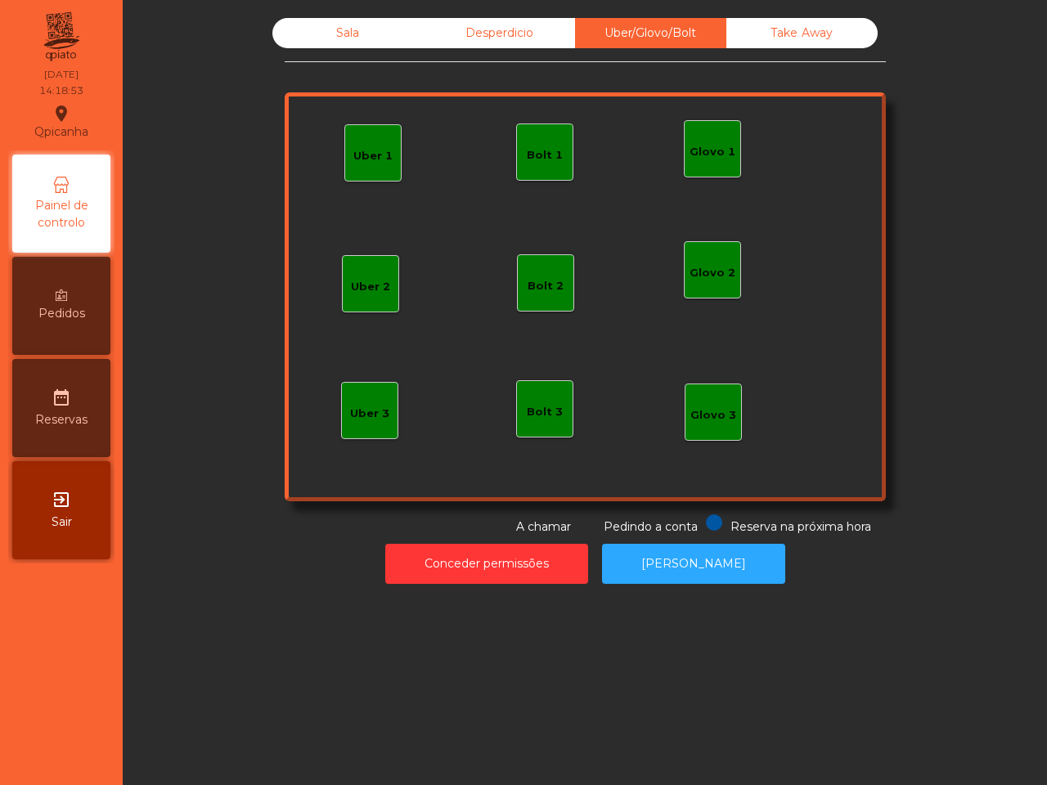
click at [722, 136] on div "Glovo 1" at bounding box center [712, 148] width 57 height 57
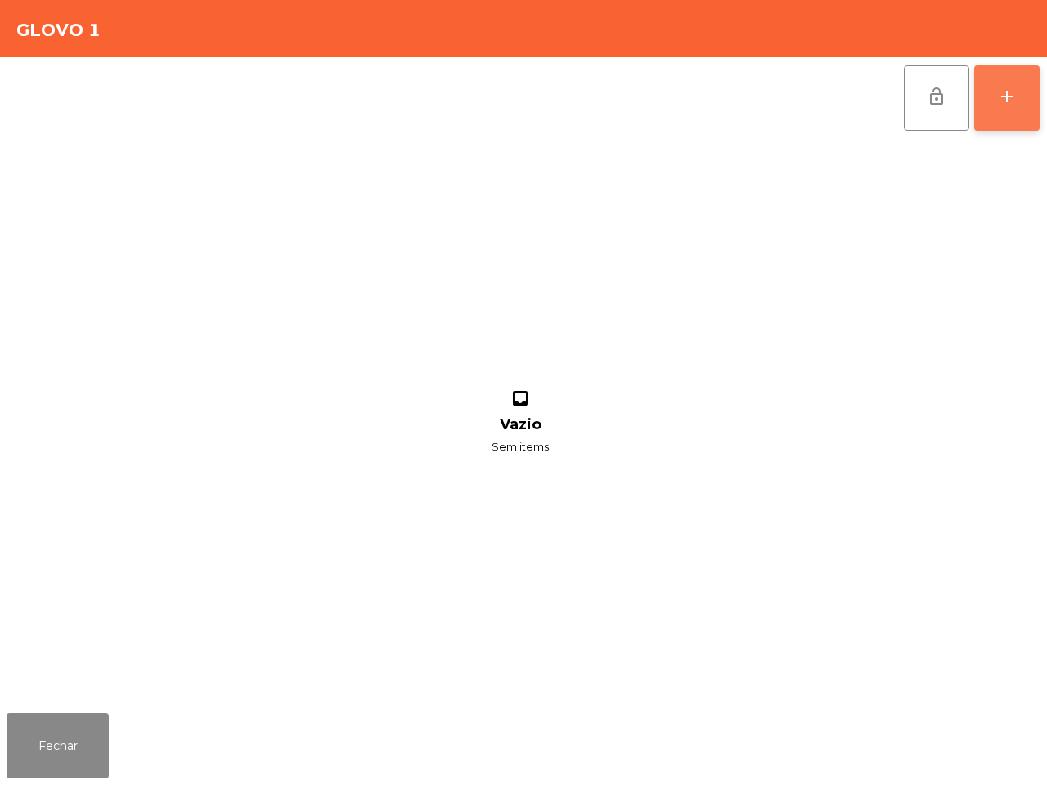
click at [1025, 105] on button "add" at bounding box center [1006, 97] width 65 height 65
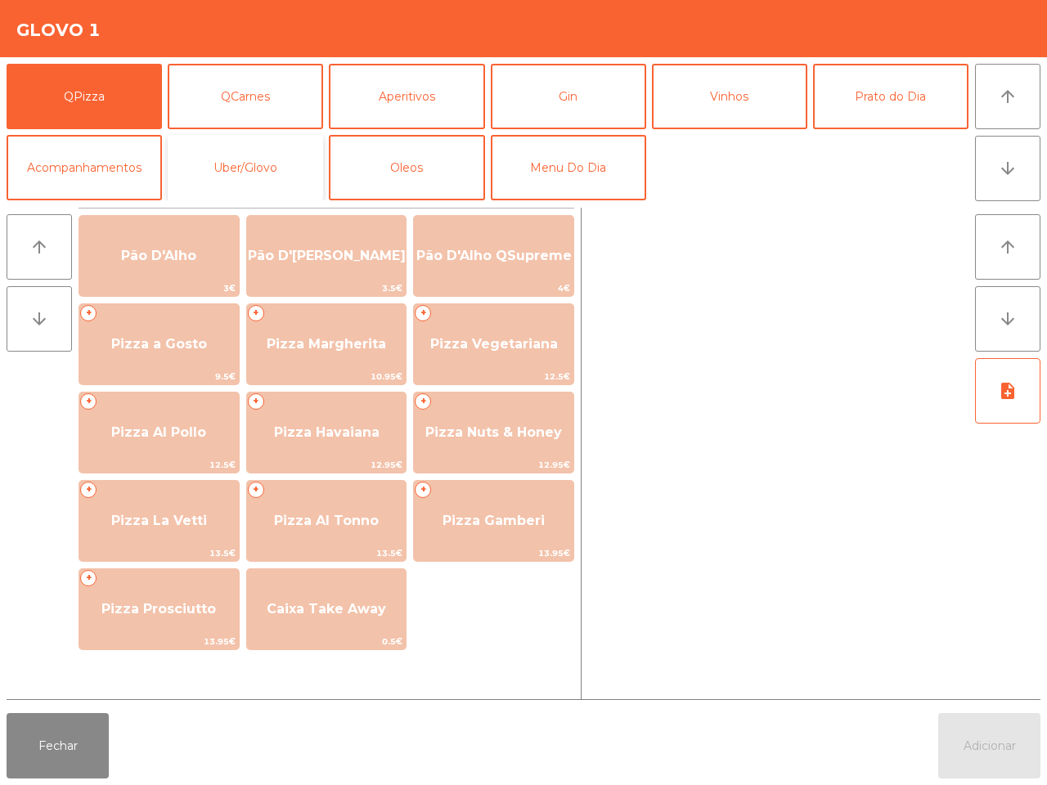
click at [252, 158] on button "Uber/Glovo" at bounding box center [245, 167] width 155 height 65
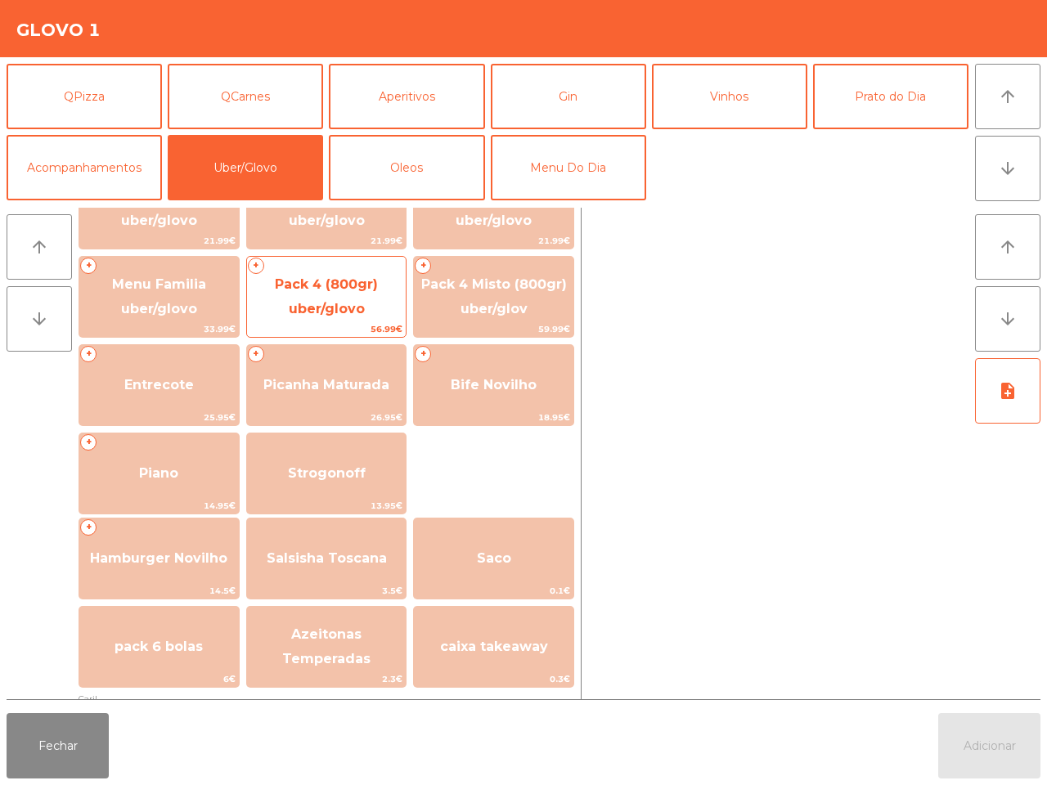
scroll to position [102, 0]
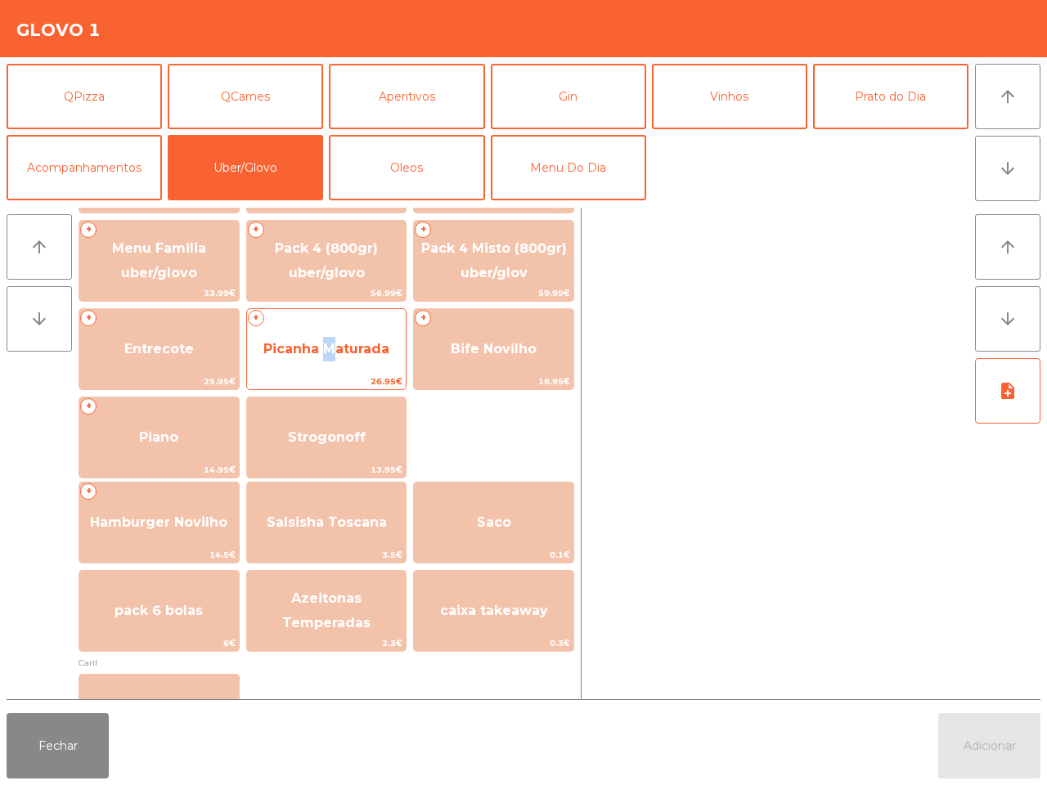
click at [324, 348] on span "Picanha Maturada" at bounding box center [326, 349] width 126 height 16
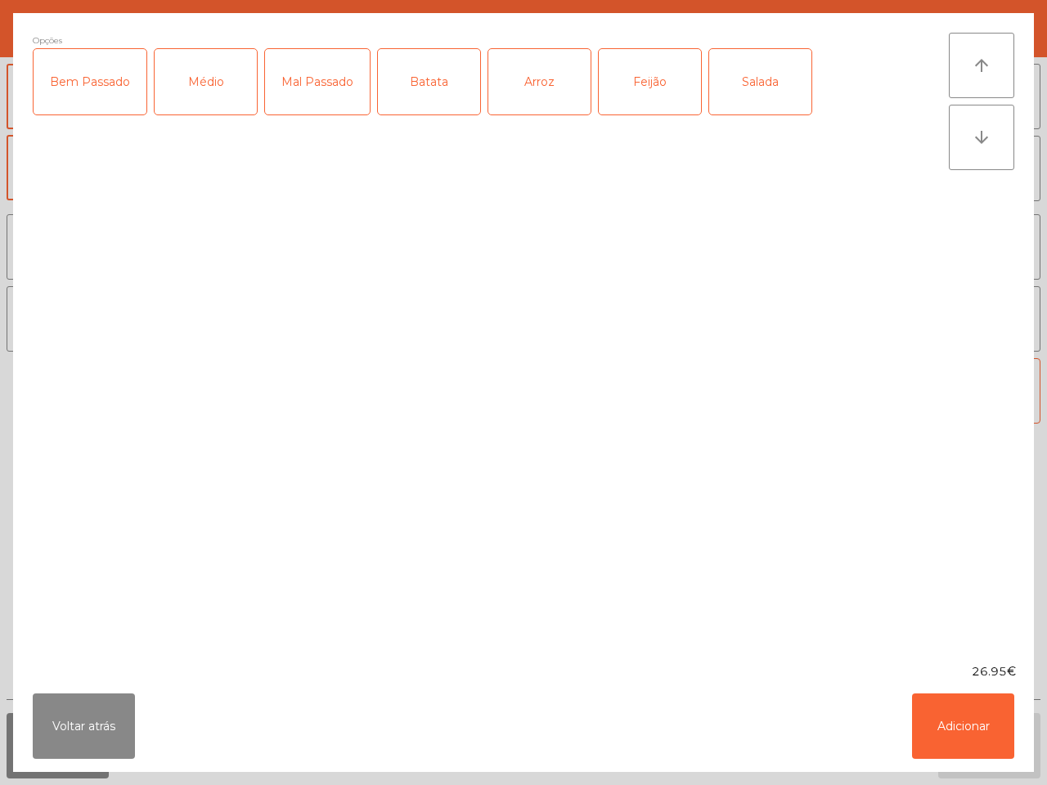
click at [433, 78] on div "Batata" at bounding box center [429, 81] width 102 height 65
click at [217, 88] on div "Médio" at bounding box center [206, 81] width 102 height 65
click at [966, 712] on button "Adicionar" at bounding box center [963, 726] width 102 height 65
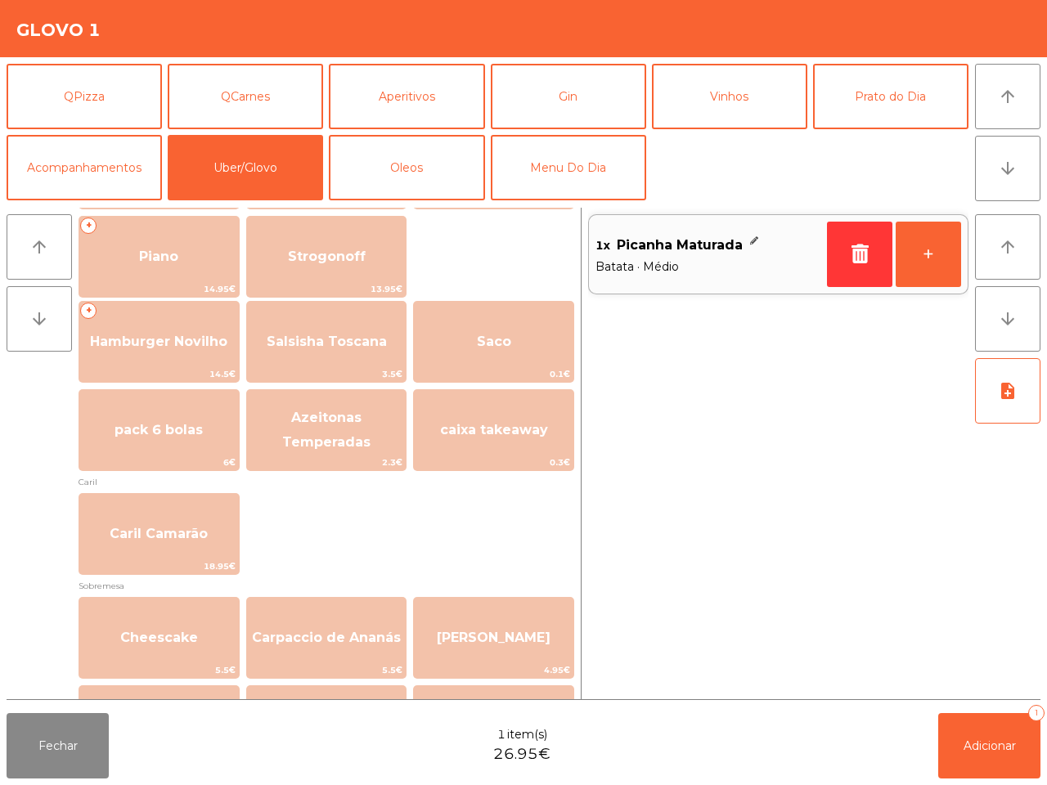
scroll to position [307, 0]
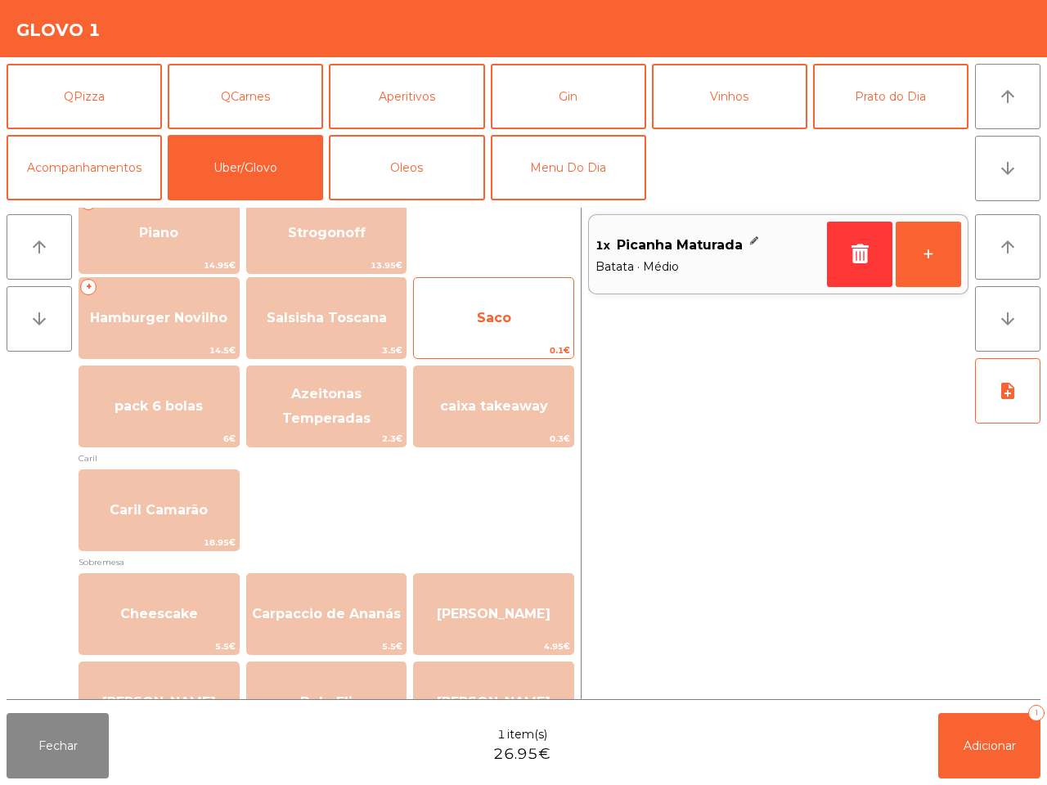
click at [500, 300] on span "Saco" at bounding box center [493, 318] width 159 height 44
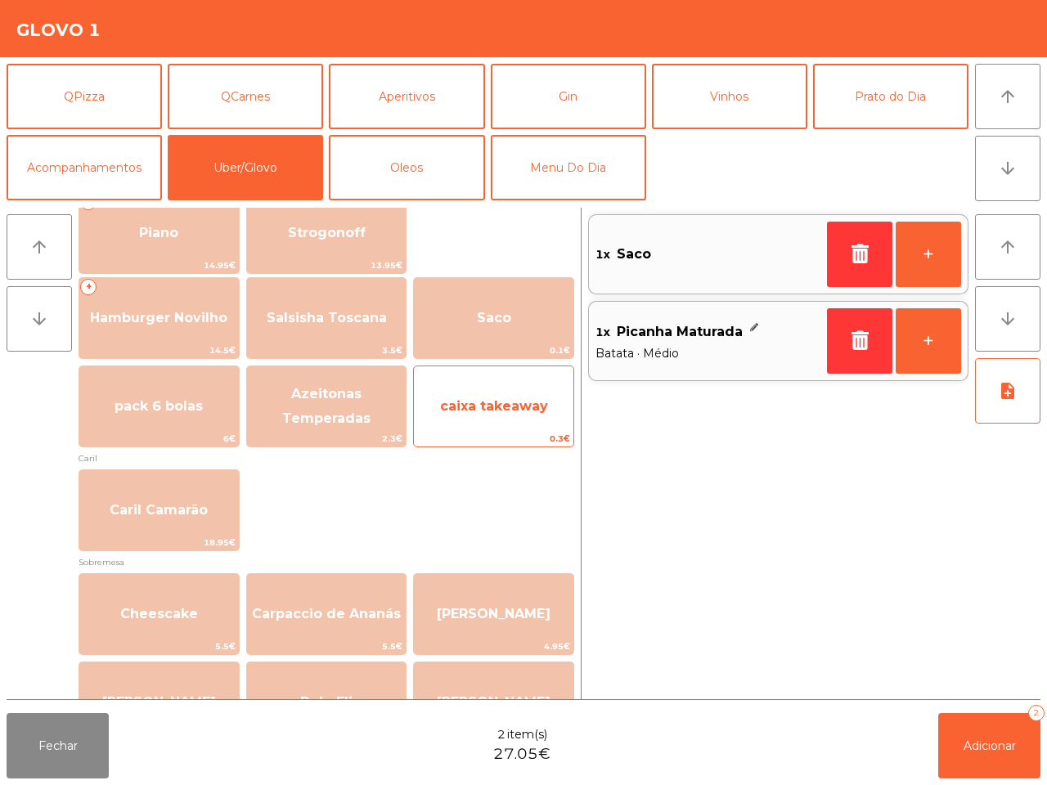
click at [507, 393] on span "caixa takeaway" at bounding box center [493, 406] width 159 height 44
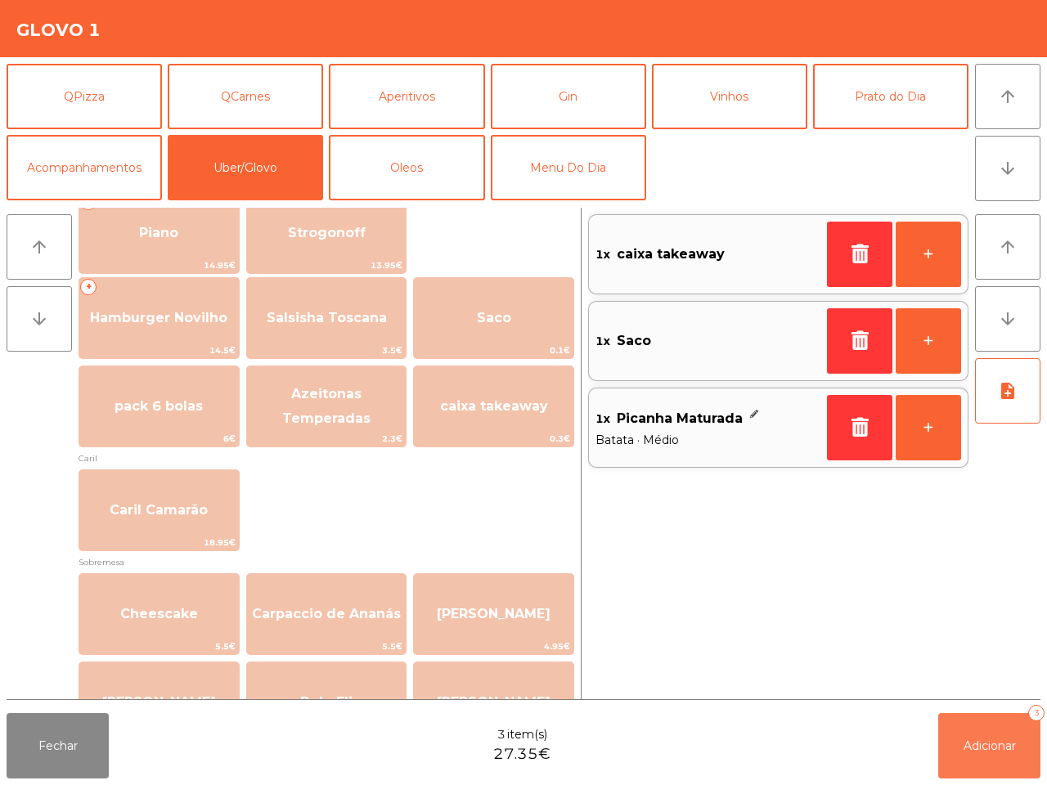
drag, startPoint x: 973, startPoint y: 726, endPoint x: 972, endPoint y: 700, distance: 26.2
click at [974, 729] on button "Adicionar 3" at bounding box center [989, 745] width 102 height 65
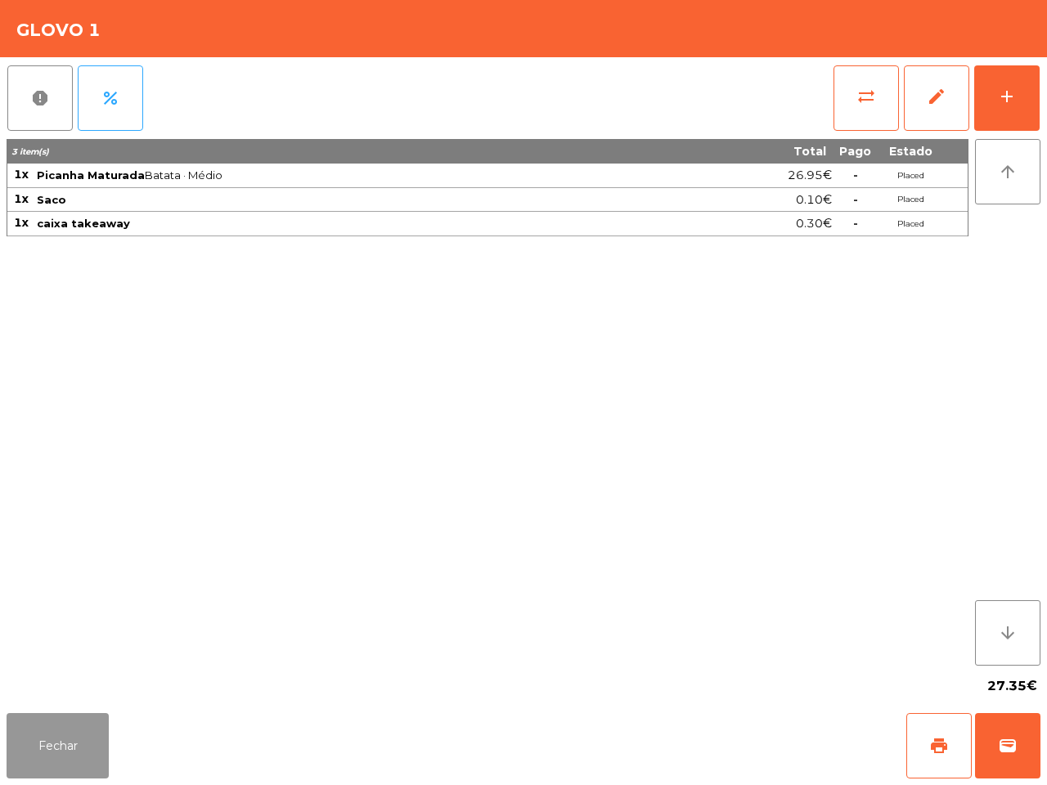
click at [66, 753] on button "Fechar" at bounding box center [58, 745] width 102 height 65
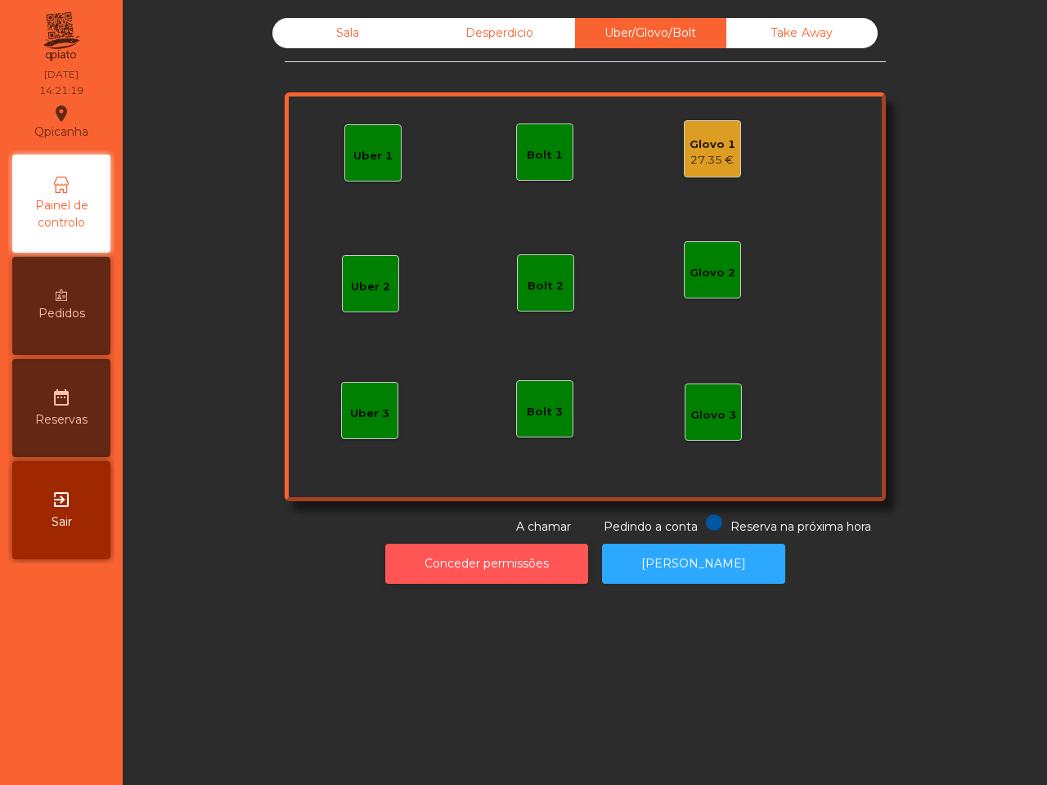
click at [567, 570] on button "Conceder permissões" at bounding box center [486, 564] width 203 height 40
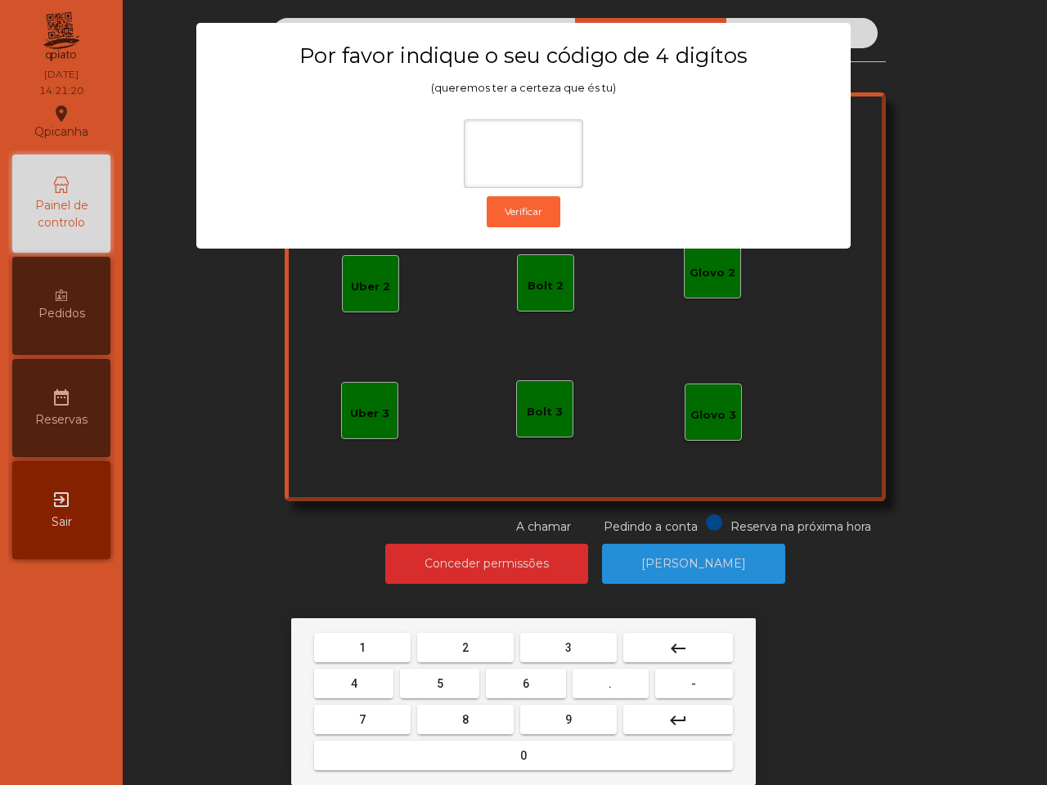
click at [534, 680] on button "6" at bounding box center [525, 683] width 79 height 29
click at [454, 694] on button "5" at bounding box center [439, 683] width 79 height 29
click at [353, 642] on button "1" at bounding box center [362, 647] width 97 height 29
type input "***"
click at [443, 631] on mat-keyboard-key "2" at bounding box center [465, 648] width 103 height 36
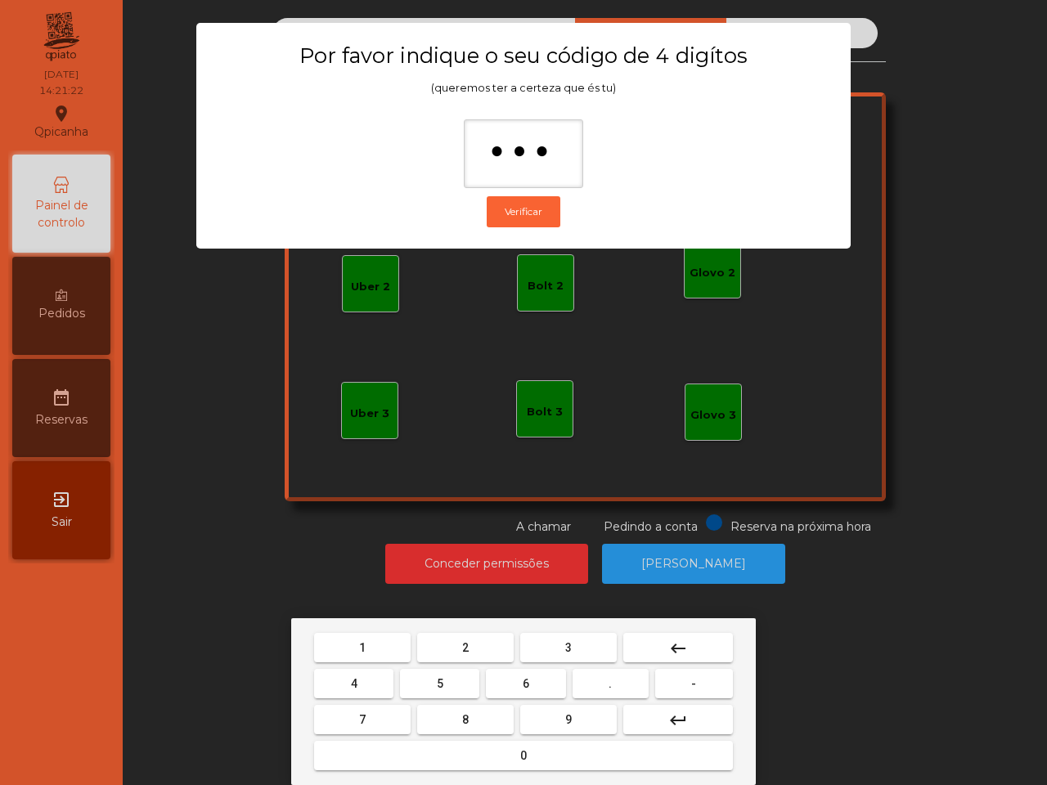
click at [481, 647] on button "2" at bounding box center [465, 647] width 97 height 29
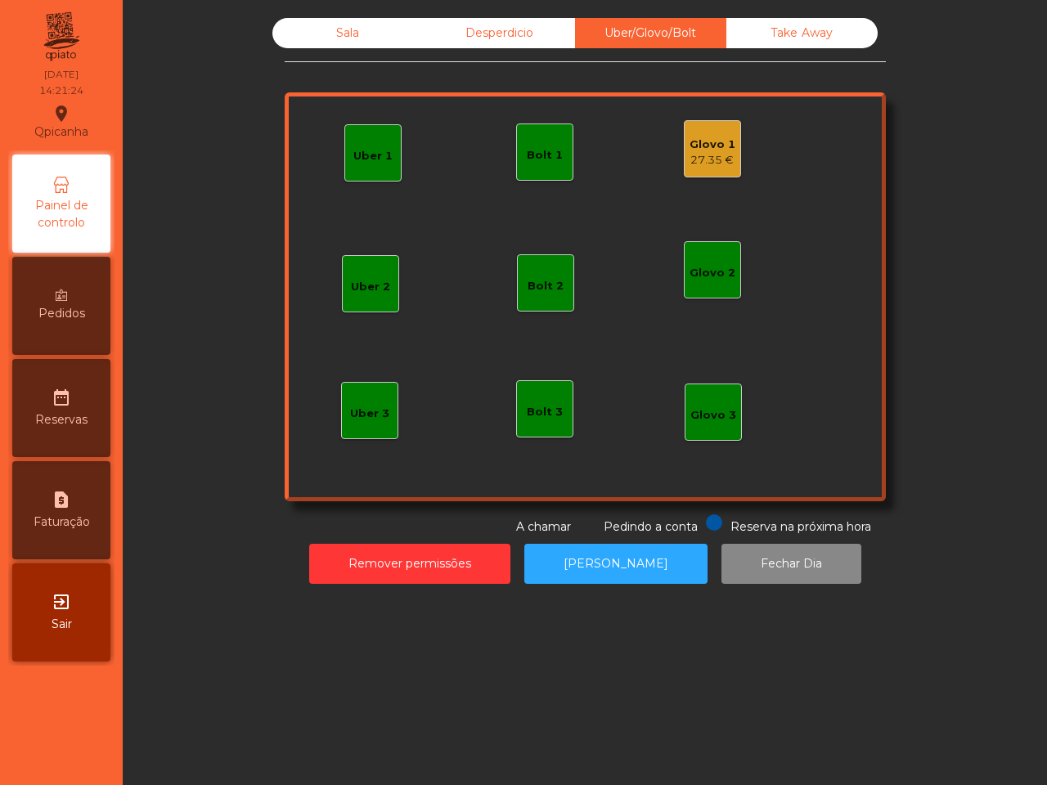
click at [696, 157] on div "27.35 €" at bounding box center [712, 160] width 46 height 16
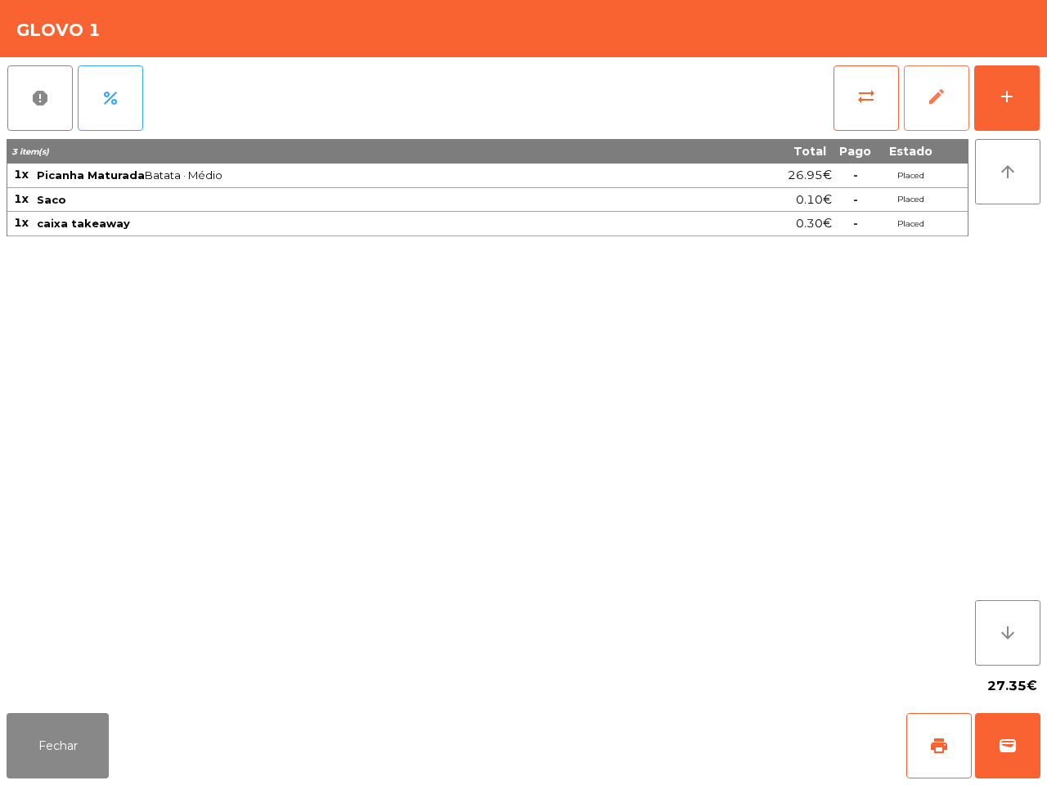
click at [928, 110] on button "edit" at bounding box center [936, 97] width 65 height 65
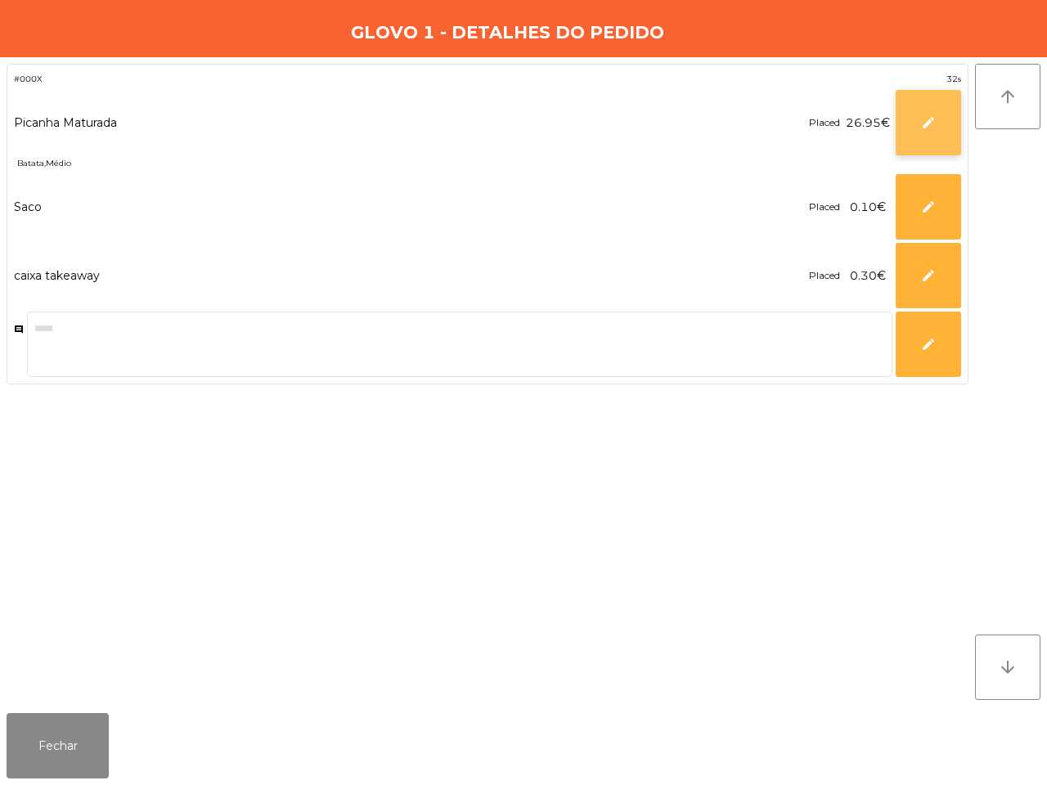
click at [901, 124] on button "edit" at bounding box center [928, 122] width 65 height 65
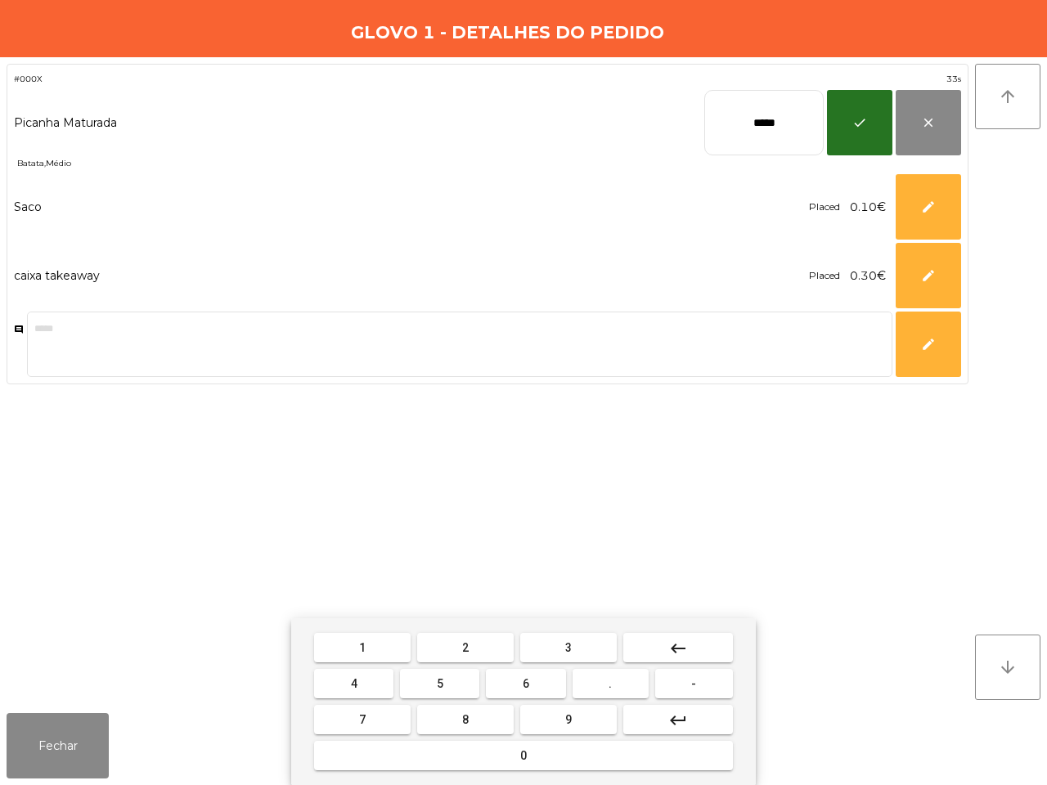
click at [738, 124] on input "*****" at bounding box center [763, 122] width 119 height 65
drag, startPoint x: 694, startPoint y: 644, endPoint x: 706, endPoint y: 642, distance: 12.5
click at [694, 647] on button "keyboard_backspace" at bounding box center [678, 647] width 110 height 29
click at [739, 125] on input "****" at bounding box center [763, 122] width 119 height 65
click at [734, 127] on input "****" at bounding box center [763, 122] width 119 height 65
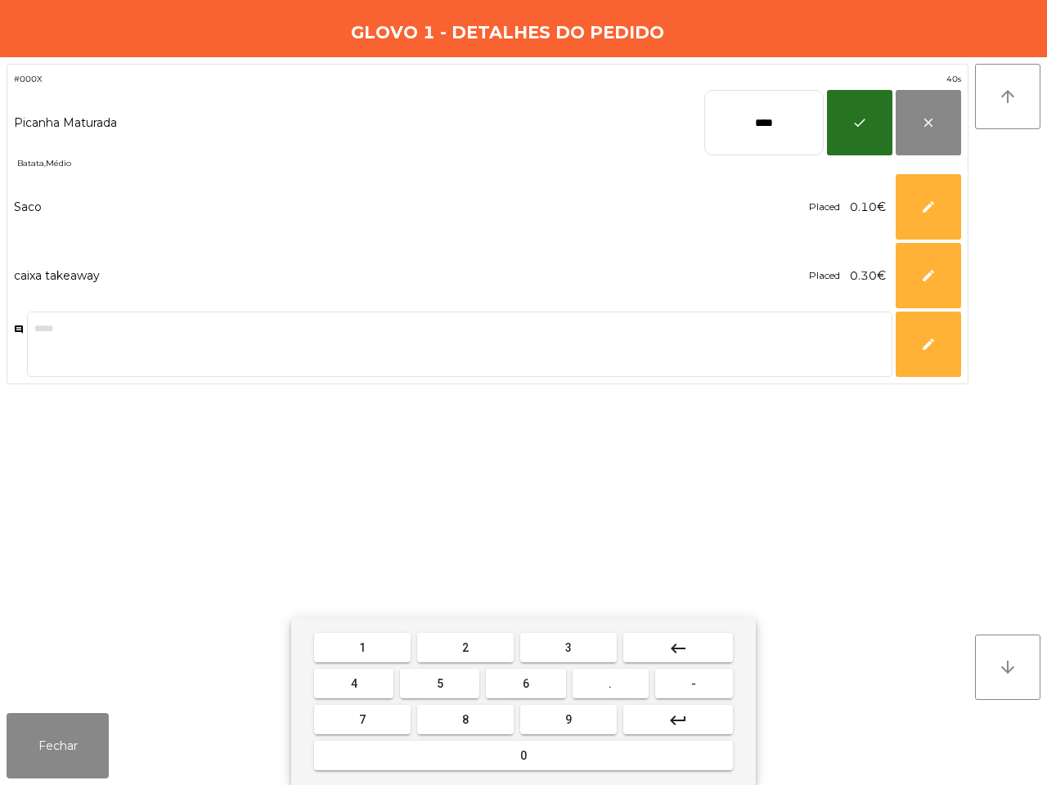
click at [467, 683] on button "5" at bounding box center [439, 683] width 79 height 29
type input "*****"
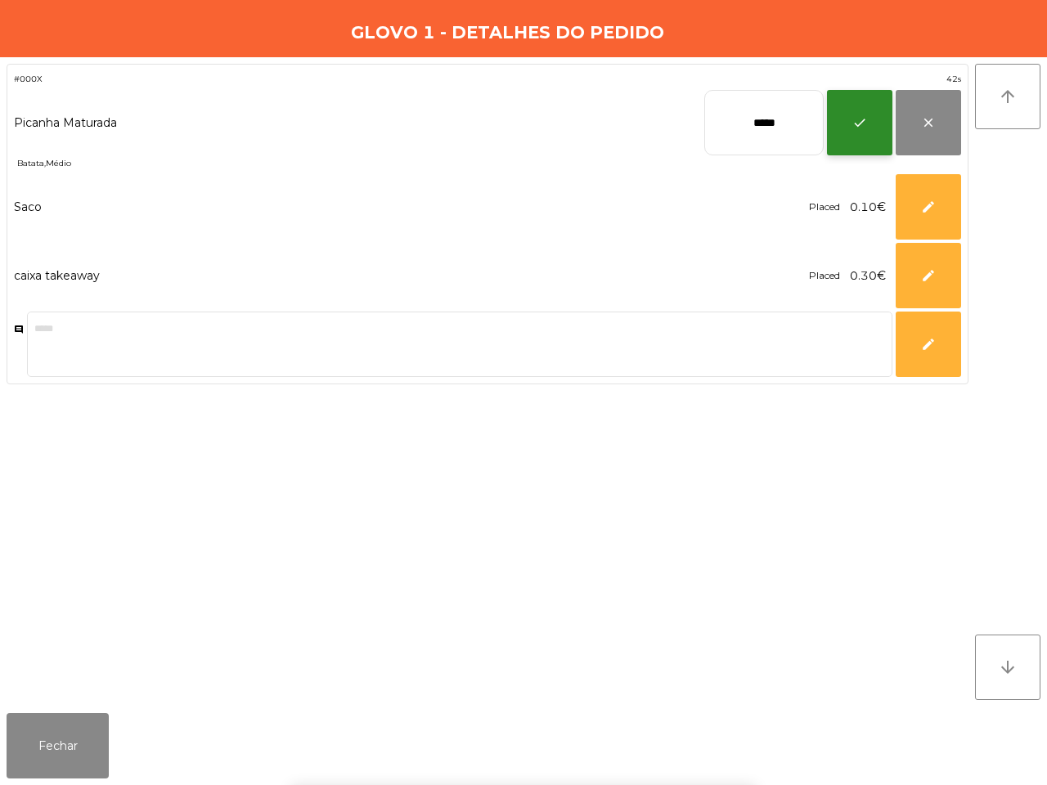
click at [859, 144] on button "check" at bounding box center [859, 122] width 65 height 65
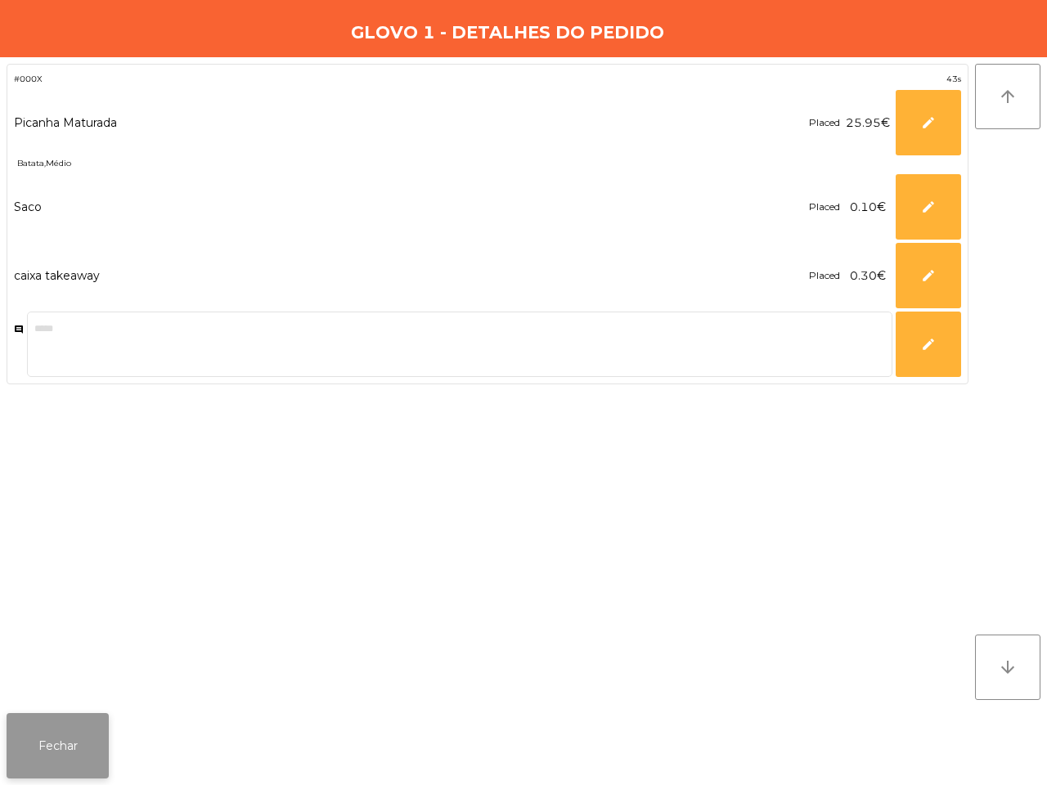
click at [72, 740] on button "Fechar" at bounding box center [58, 745] width 102 height 65
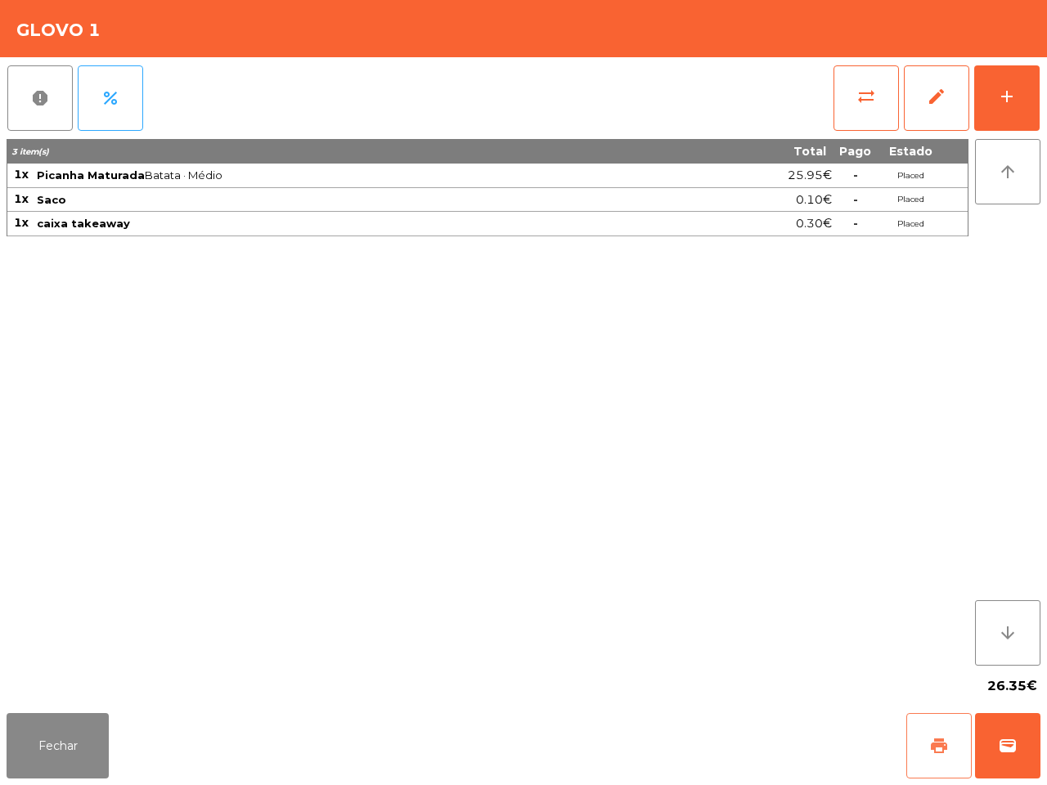
drag, startPoint x: 931, startPoint y: 765, endPoint x: 941, endPoint y: 762, distance: 10.1
click at [932, 765] on button "print" at bounding box center [938, 745] width 65 height 65
click at [995, 724] on button "wallet" at bounding box center [1007, 745] width 65 height 65
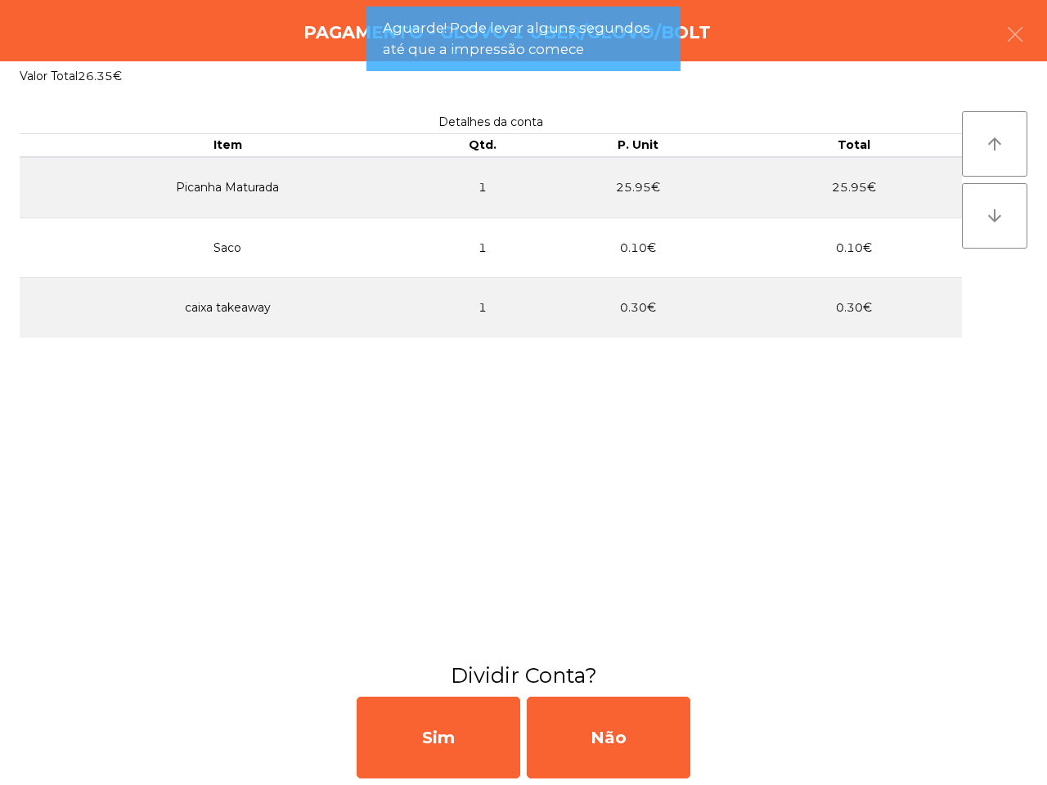
click at [618, 745] on div "Não" at bounding box center [609, 738] width 164 height 82
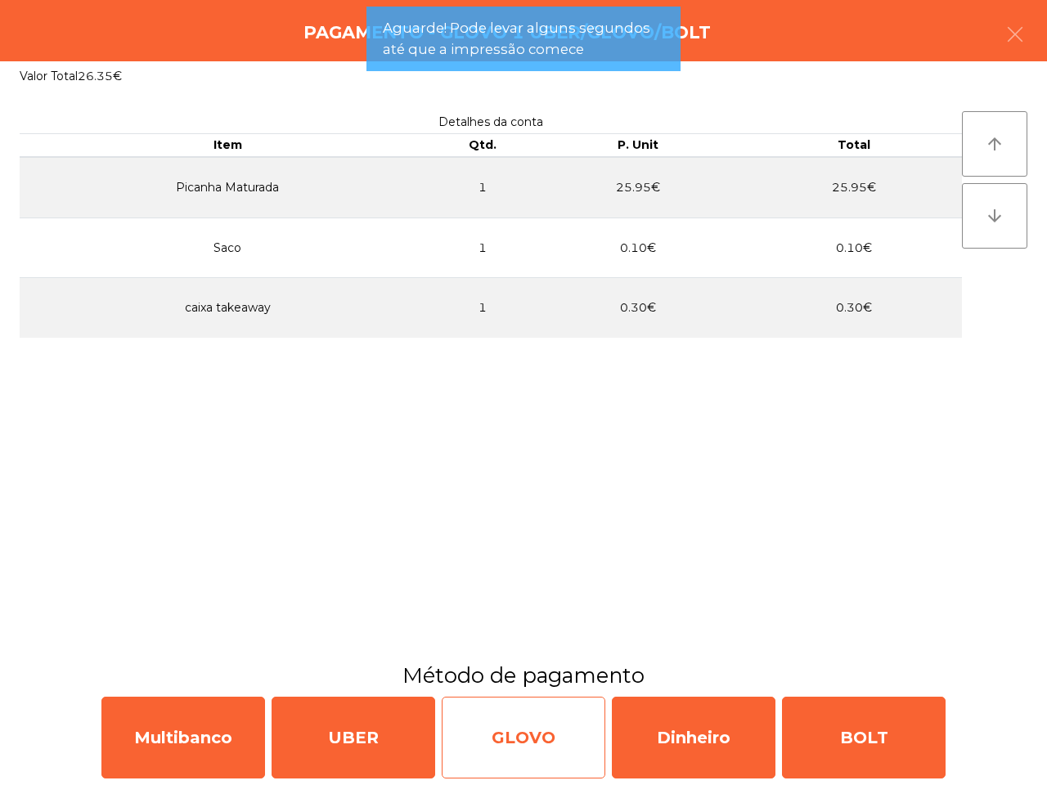
click at [542, 757] on div "GLOVO" at bounding box center [524, 738] width 164 height 82
select select "**"
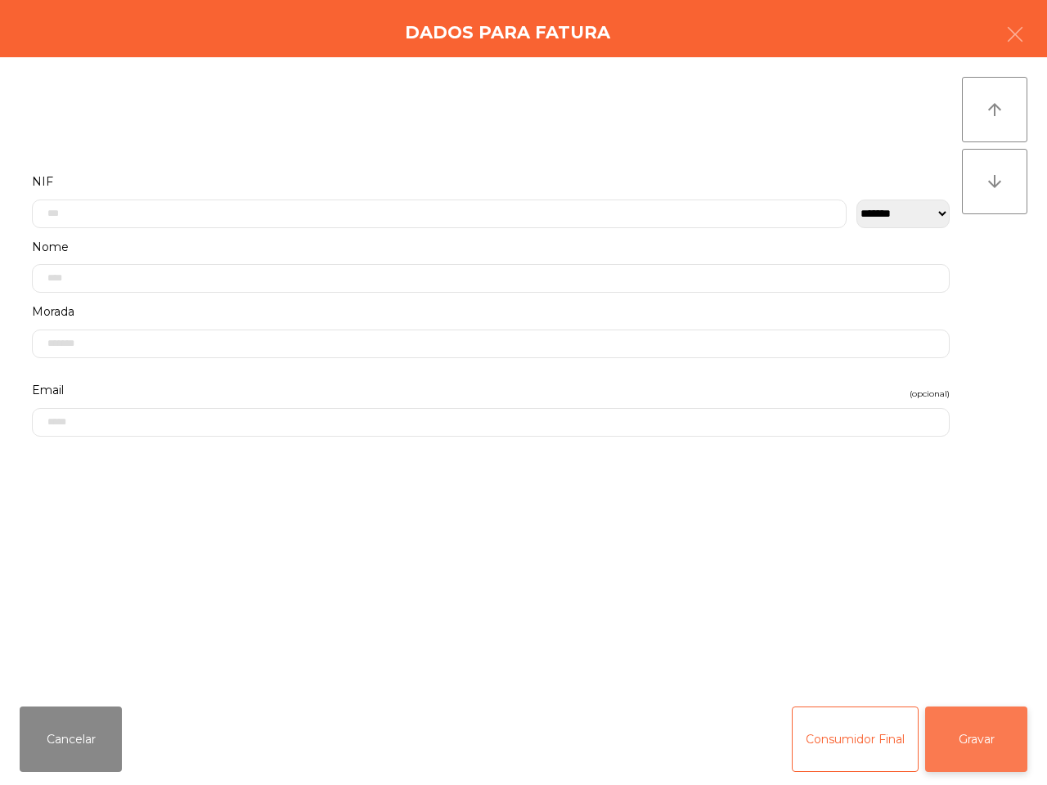
click at [978, 752] on button "Gravar" at bounding box center [976, 739] width 102 height 65
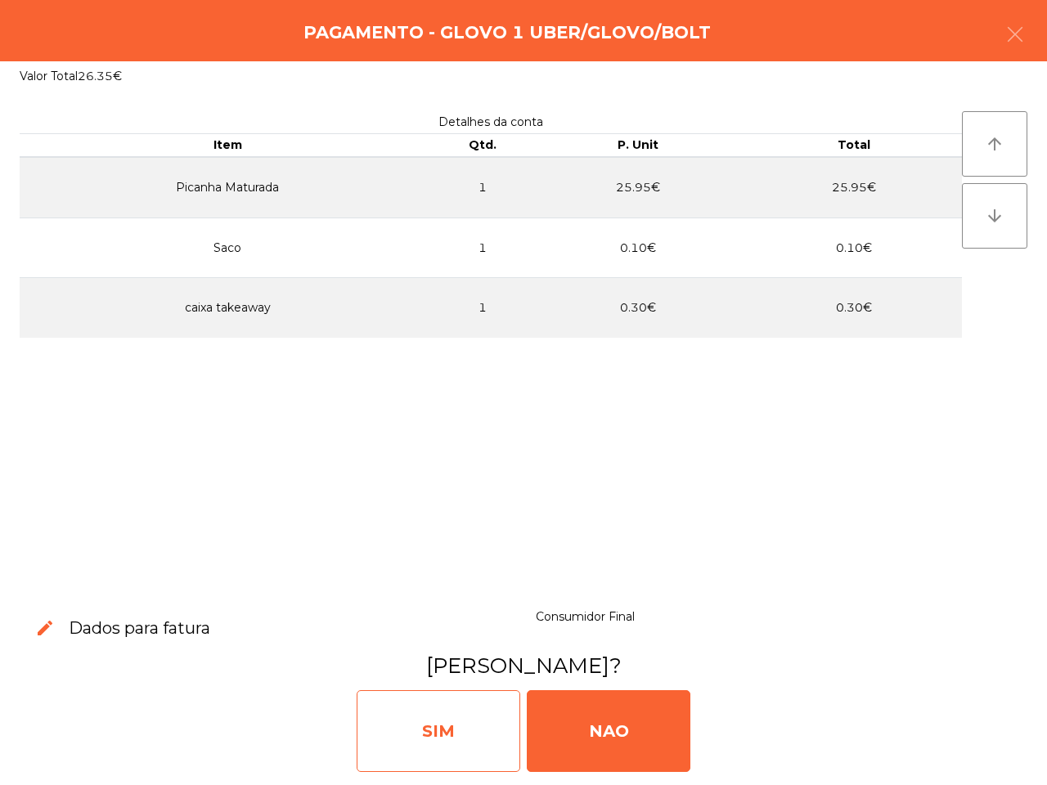
click at [403, 732] on div "SIM" at bounding box center [439, 731] width 164 height 82
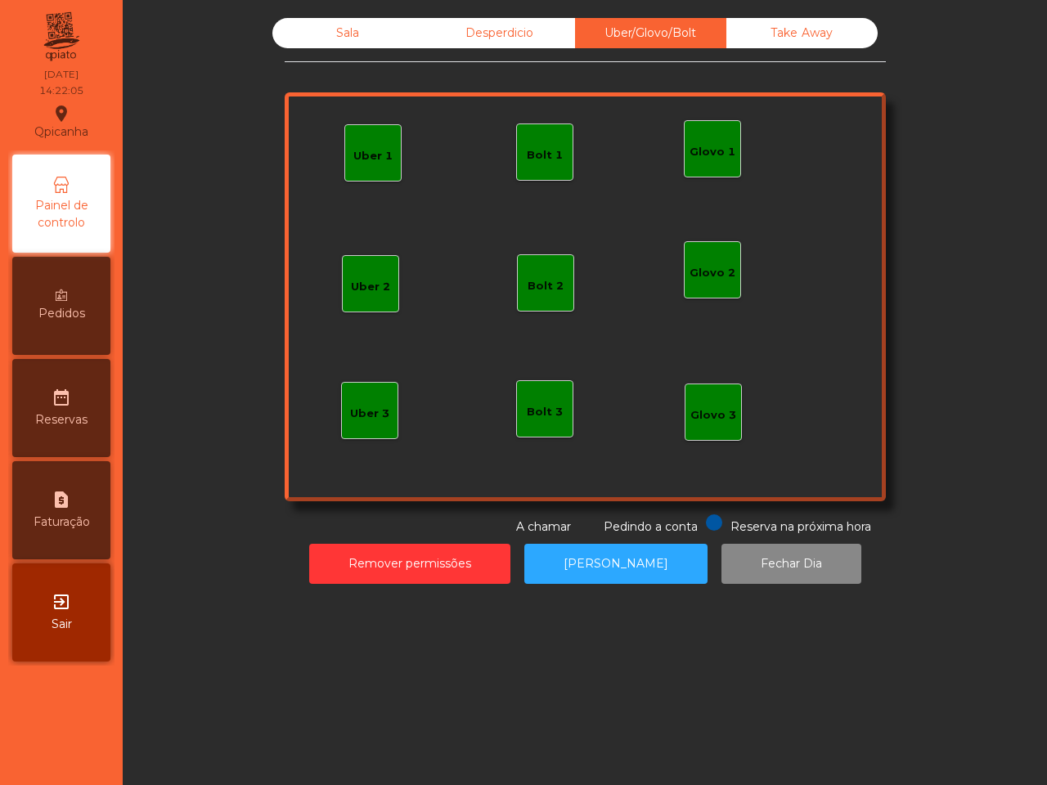
click at [299, 34] on div "Sala" at bounding box center [347, 33] width 151 height 30
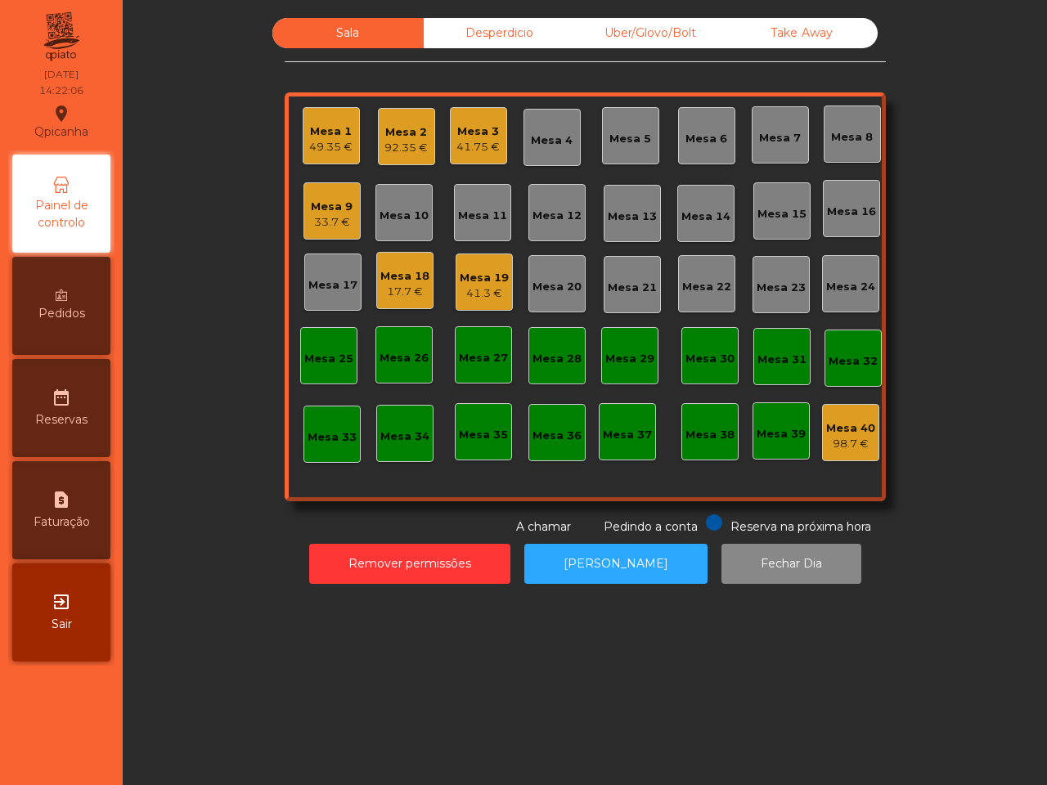
click at [332, 211] on div "Mesa 9" at bounding box center [332, 207] width 42 height 16
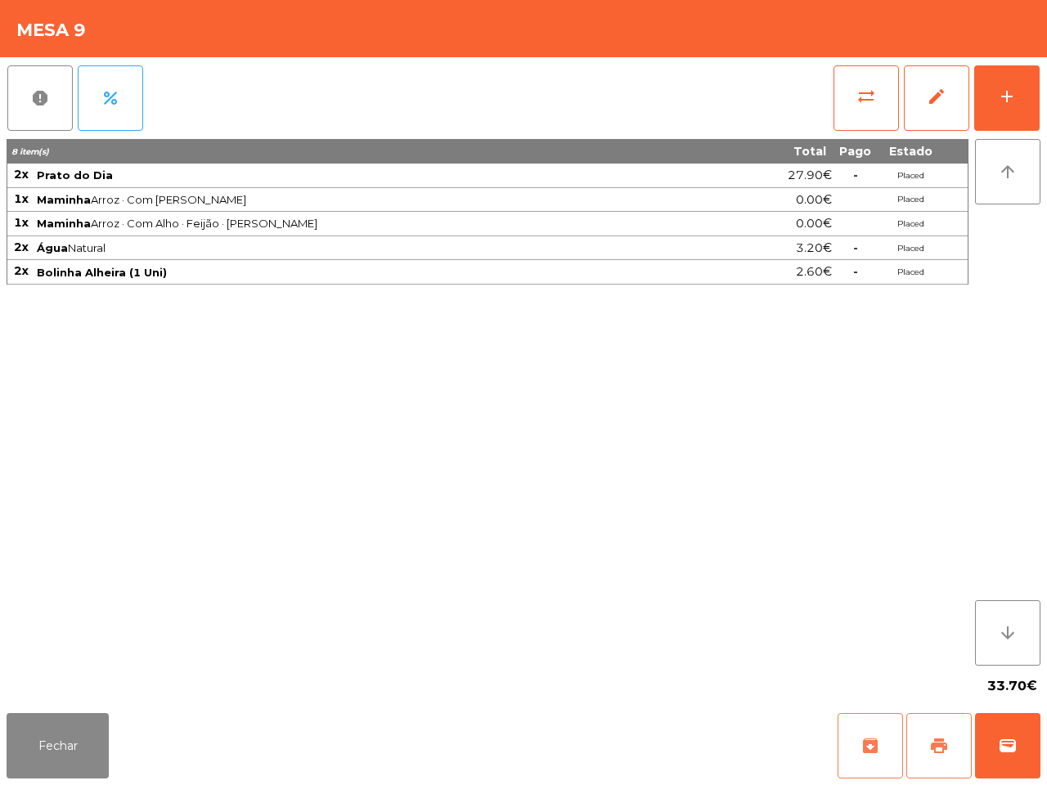
click at [933, 766] on button "print" at bounding box center [938, 745] width 65 height 65
click at [70, 753] on button "Fechar" at bounding box center [58, 745] width 102 height 65
